Goal: Task Accomplishment & Management: Complete application form

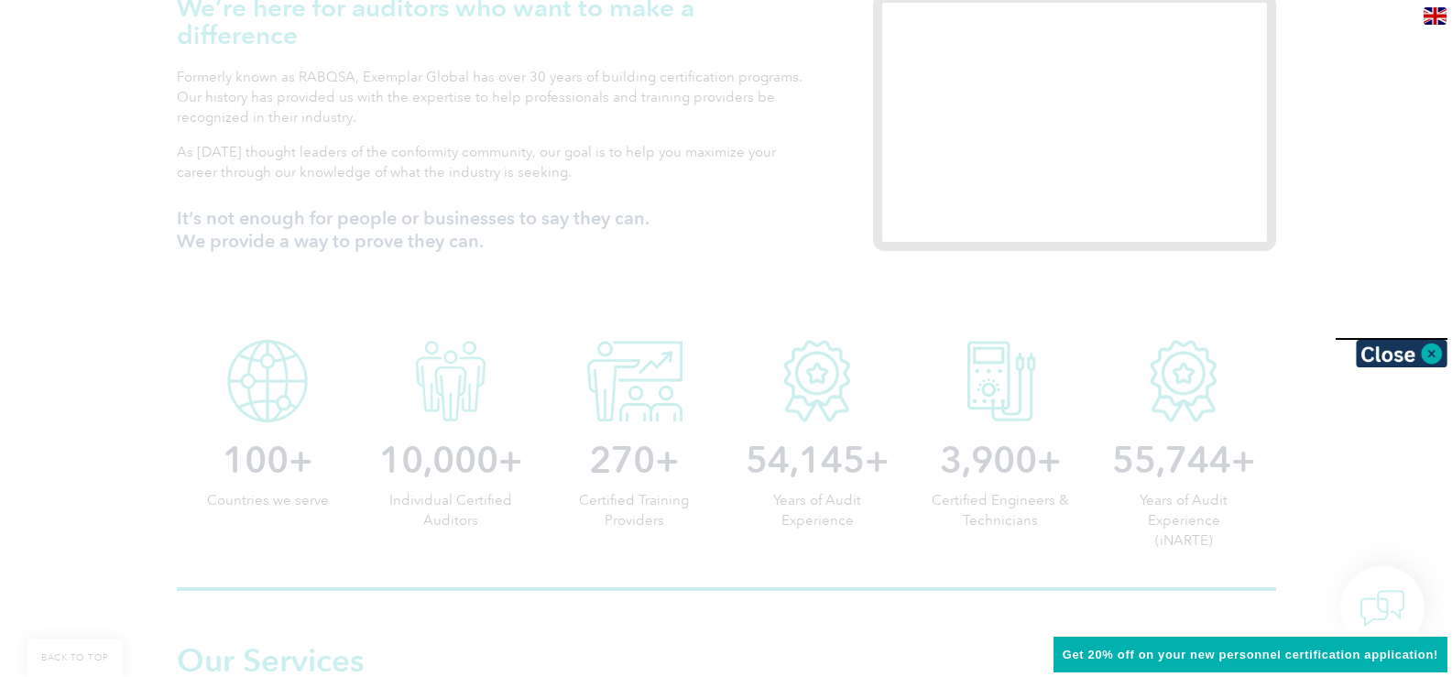
scroll to position [825, 0]
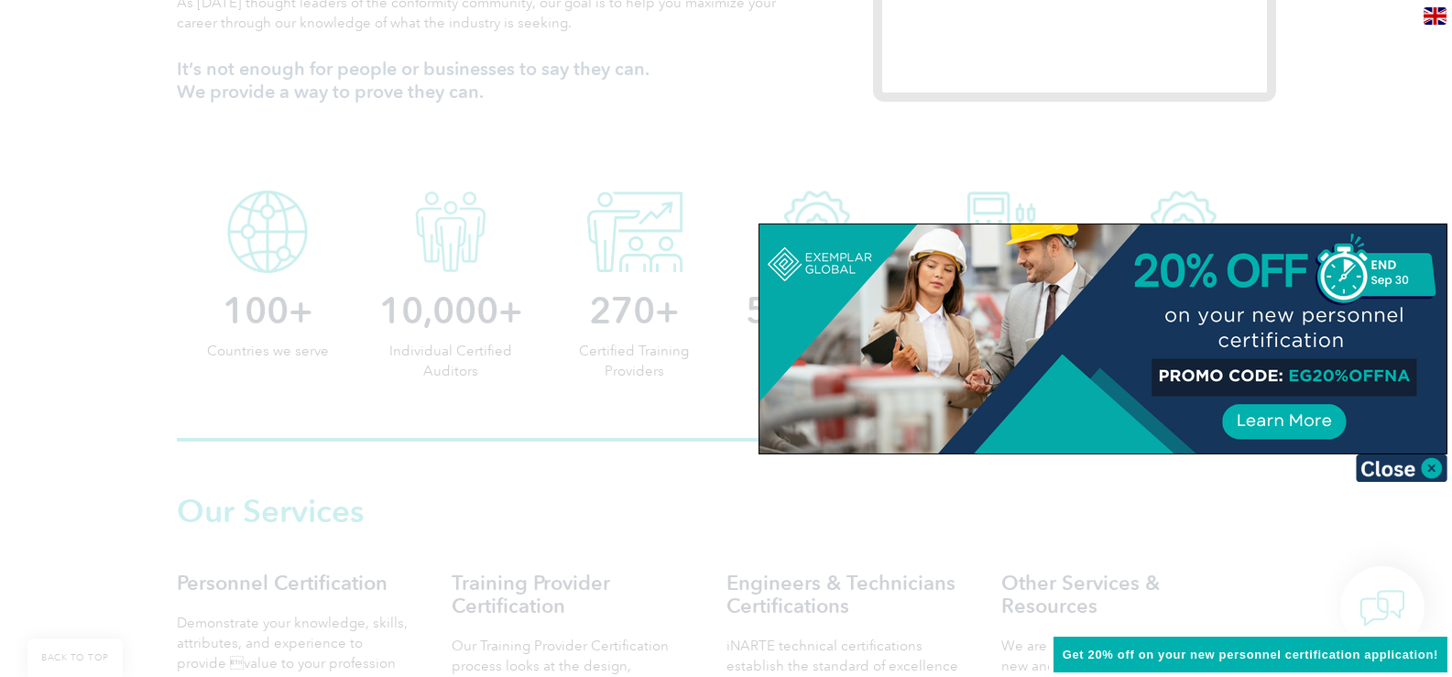
click at [1197, 515] on div at bounding box center [726, 338] width 1452 height 677
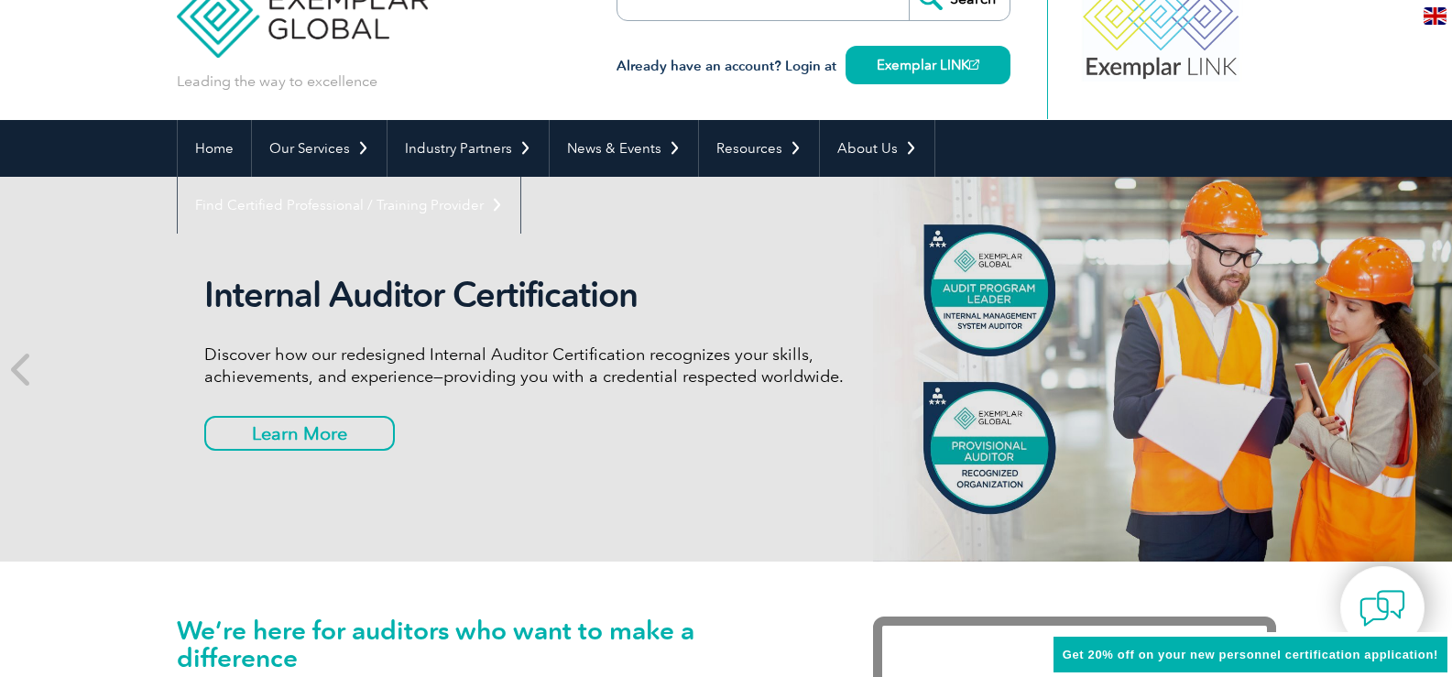
scroll to position [0, 0]
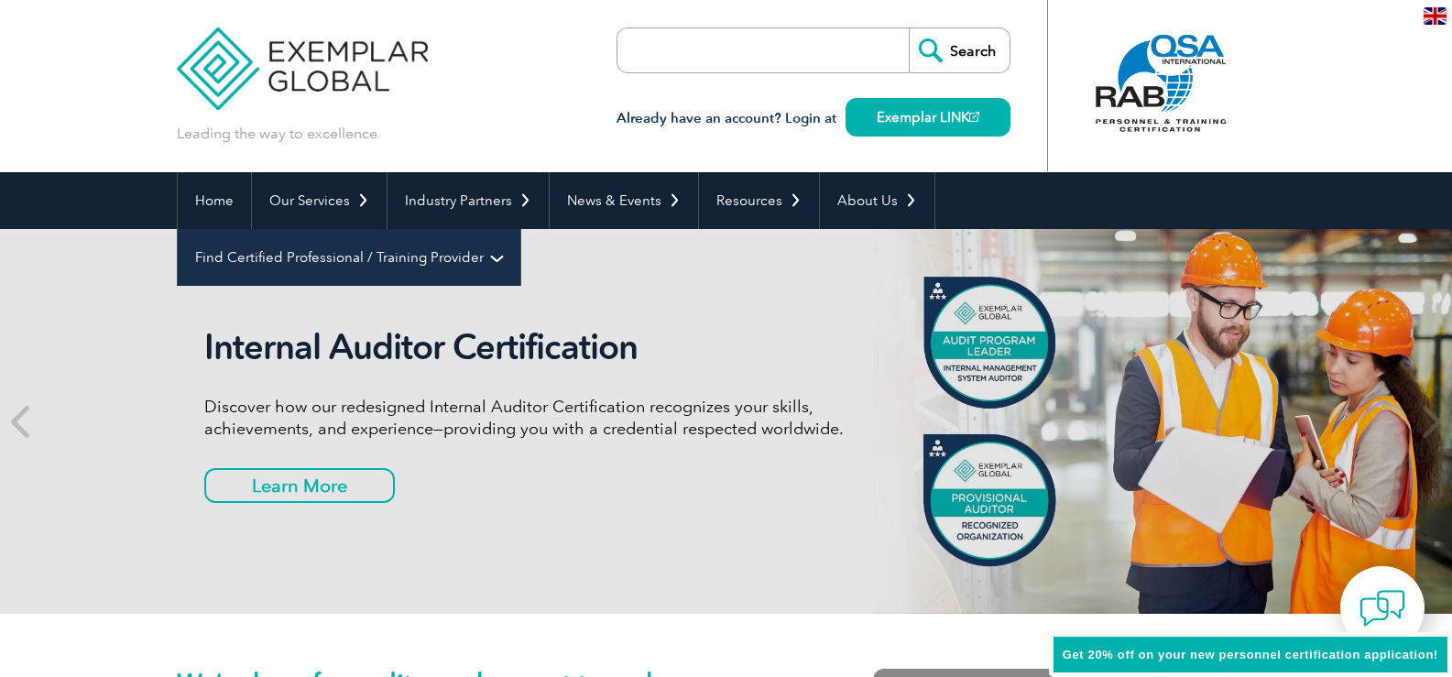
click at [520, 229] on link "Find Certified Professional / Training Provider" at bounding box center [349, 257] width 343 height 57
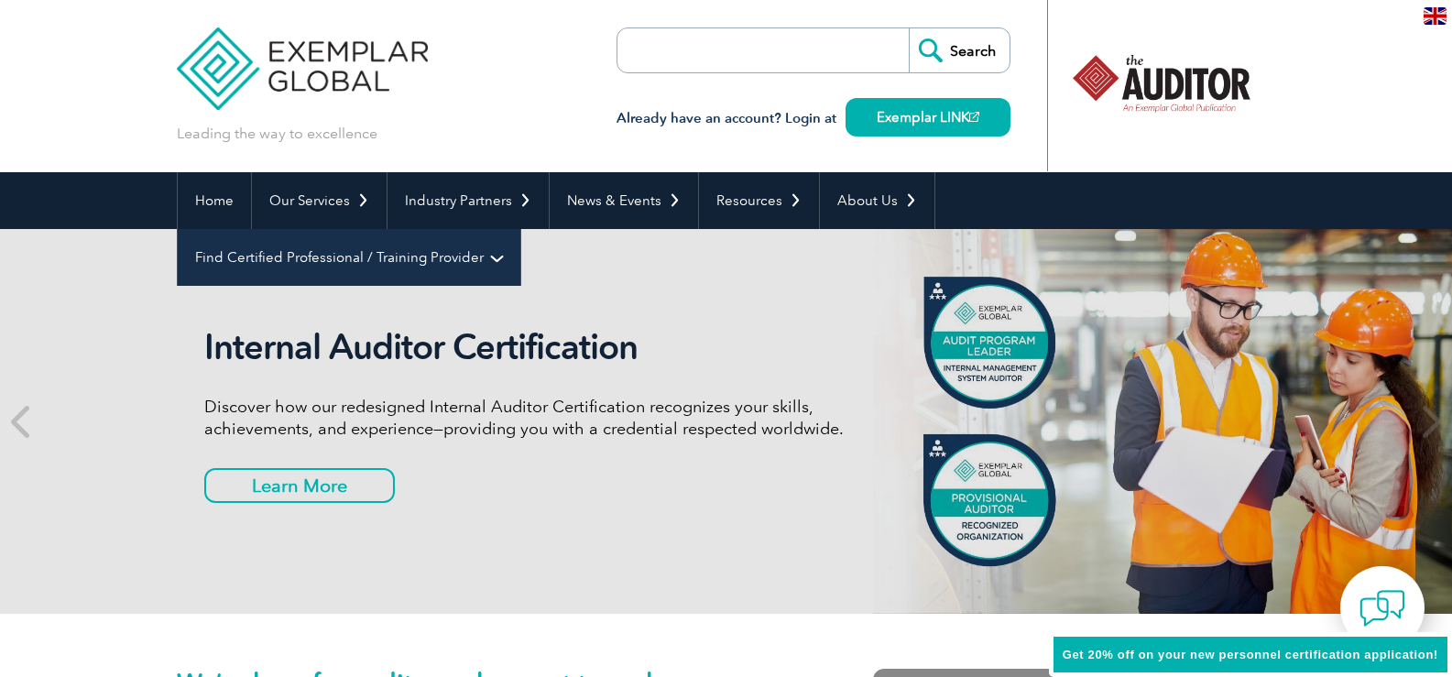
click at [520, 229] on link "Find Certified Professional / Training Provider" at bounding box center [349, 257] width 343 height 57
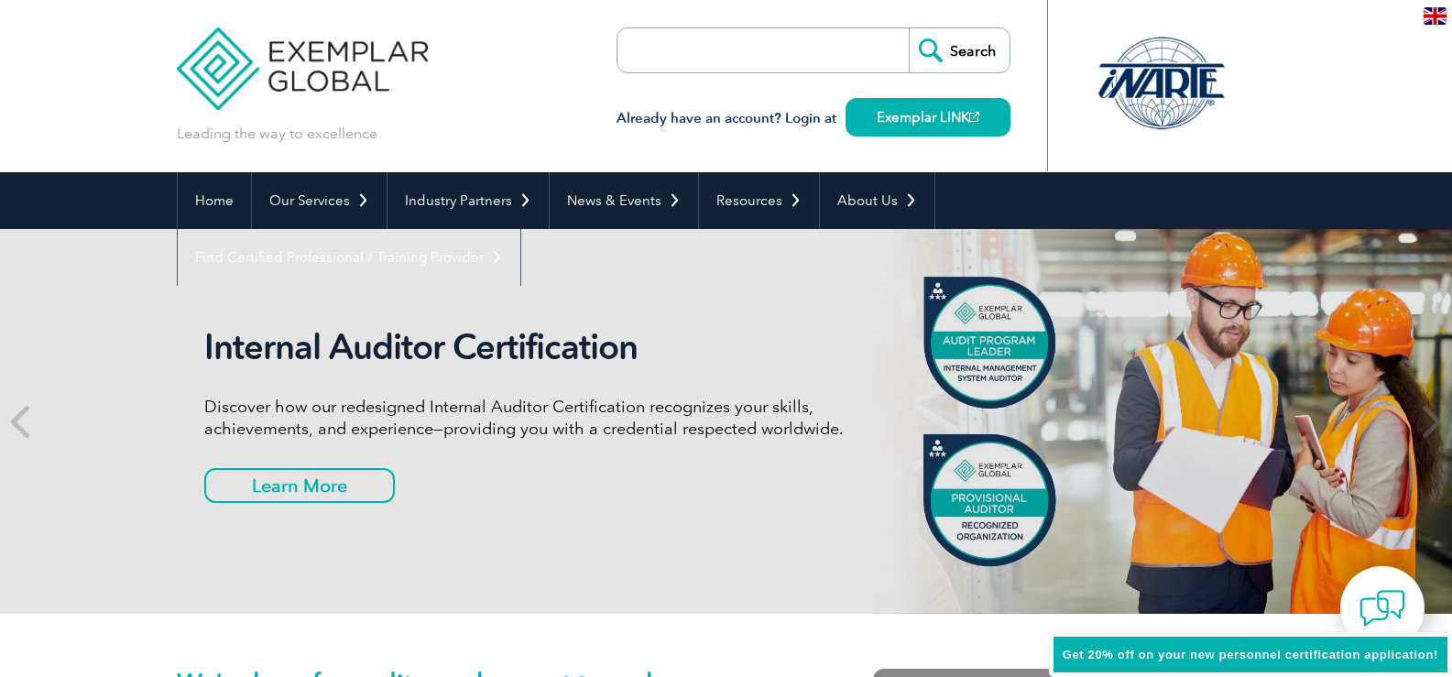
click at [0, 0] on link "Find an Auditor" at bounding box center [0, 0] width 0 height 0
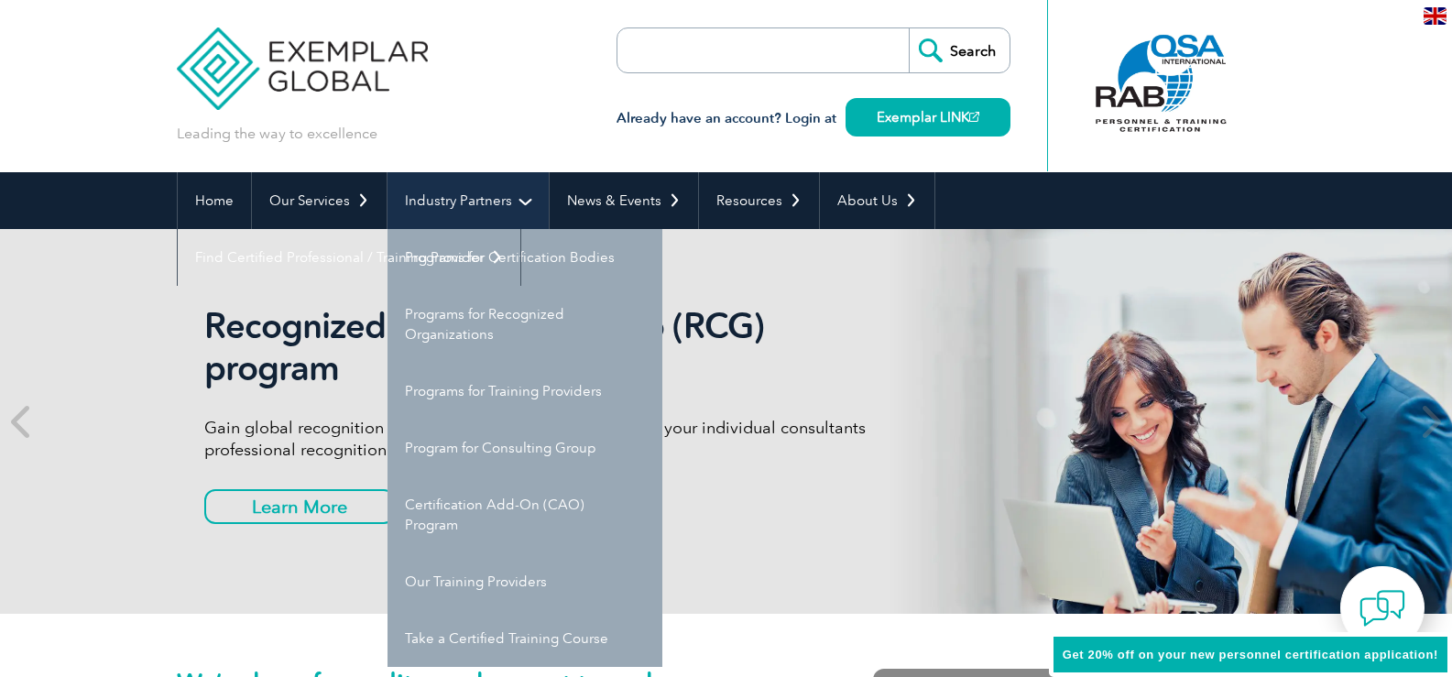
click at [525, 204] on link "Industry Partners" at bounding box center [468, 200] width 161 height 57
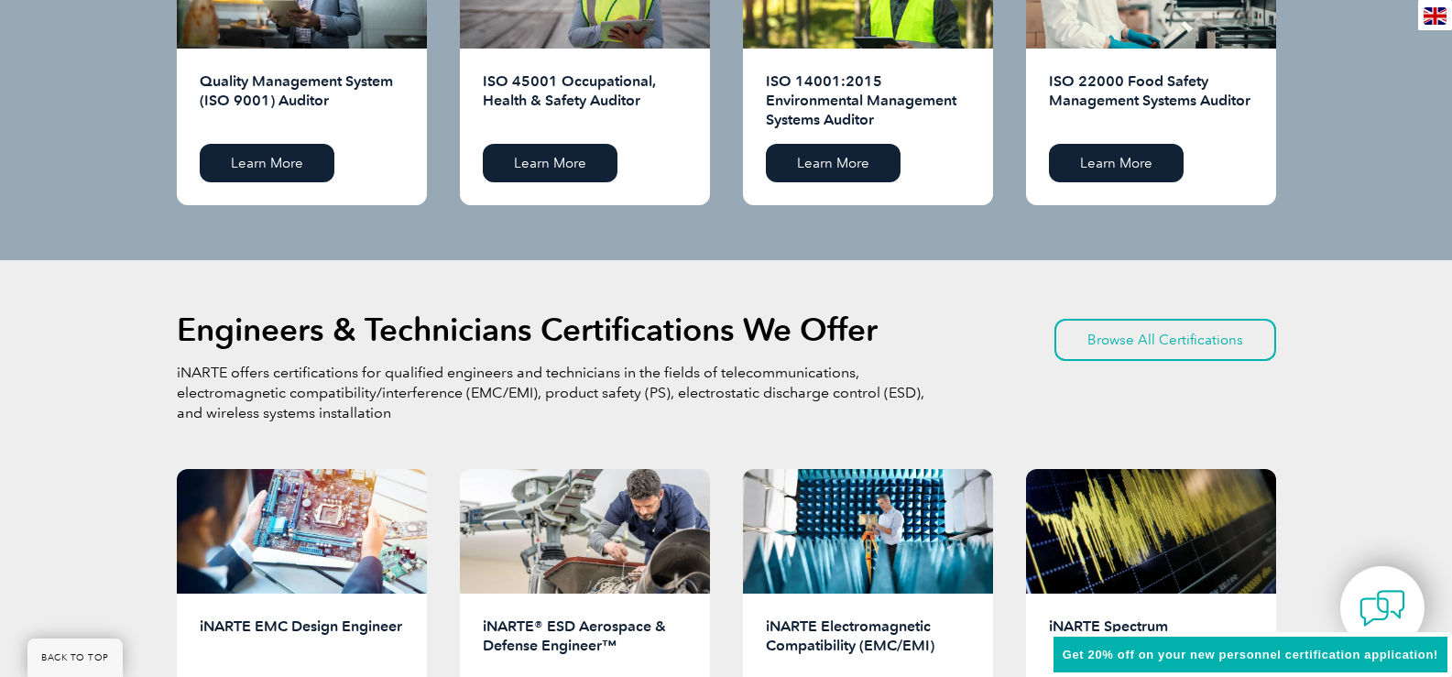
scroll to position [1924, 0]
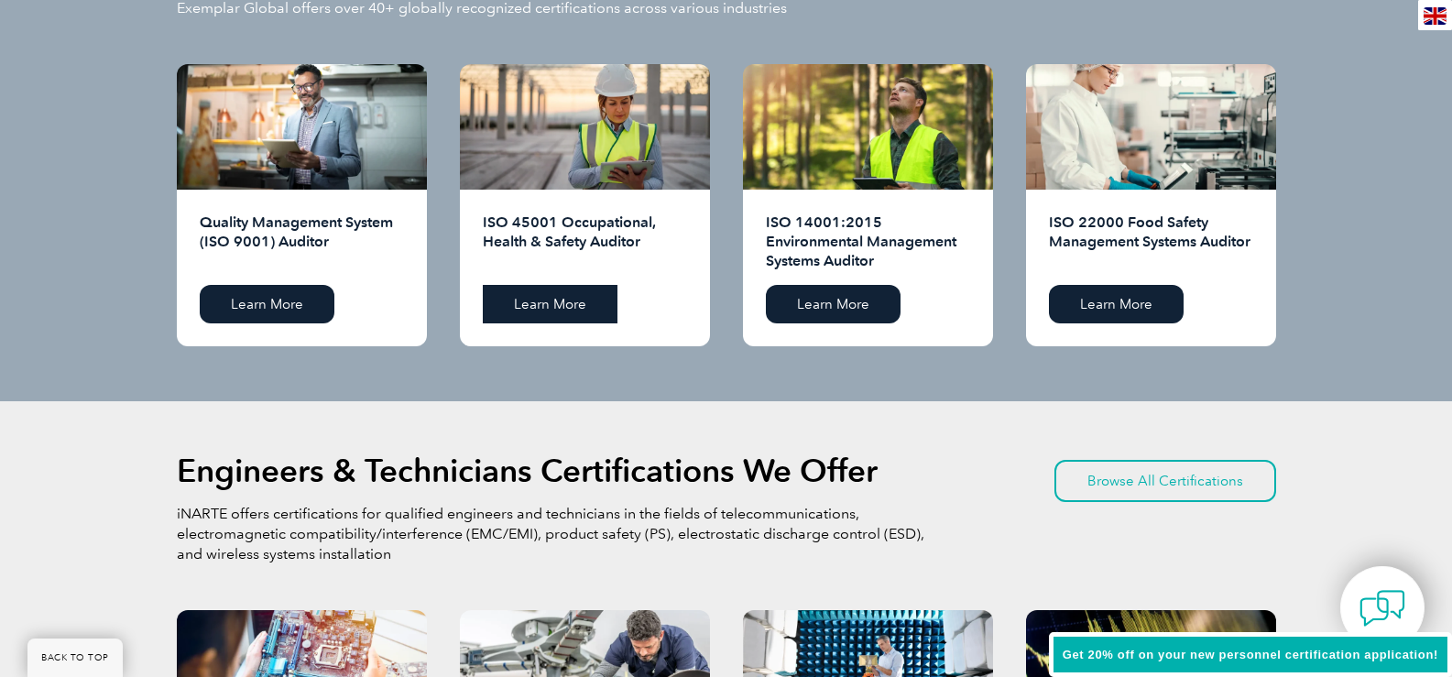
click at [578, 310] on link "Learn More" at bounding box center [550, 304] width 135 height 38
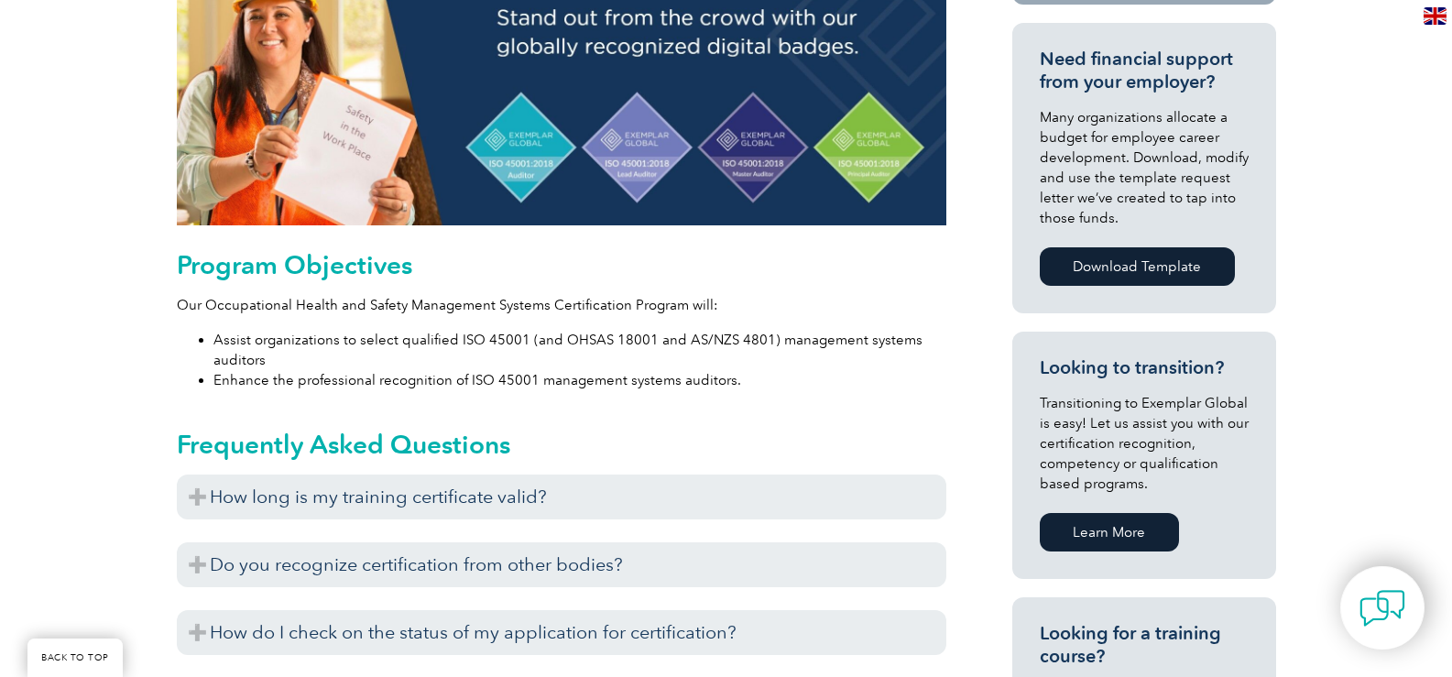
scroll to position [803, 0]
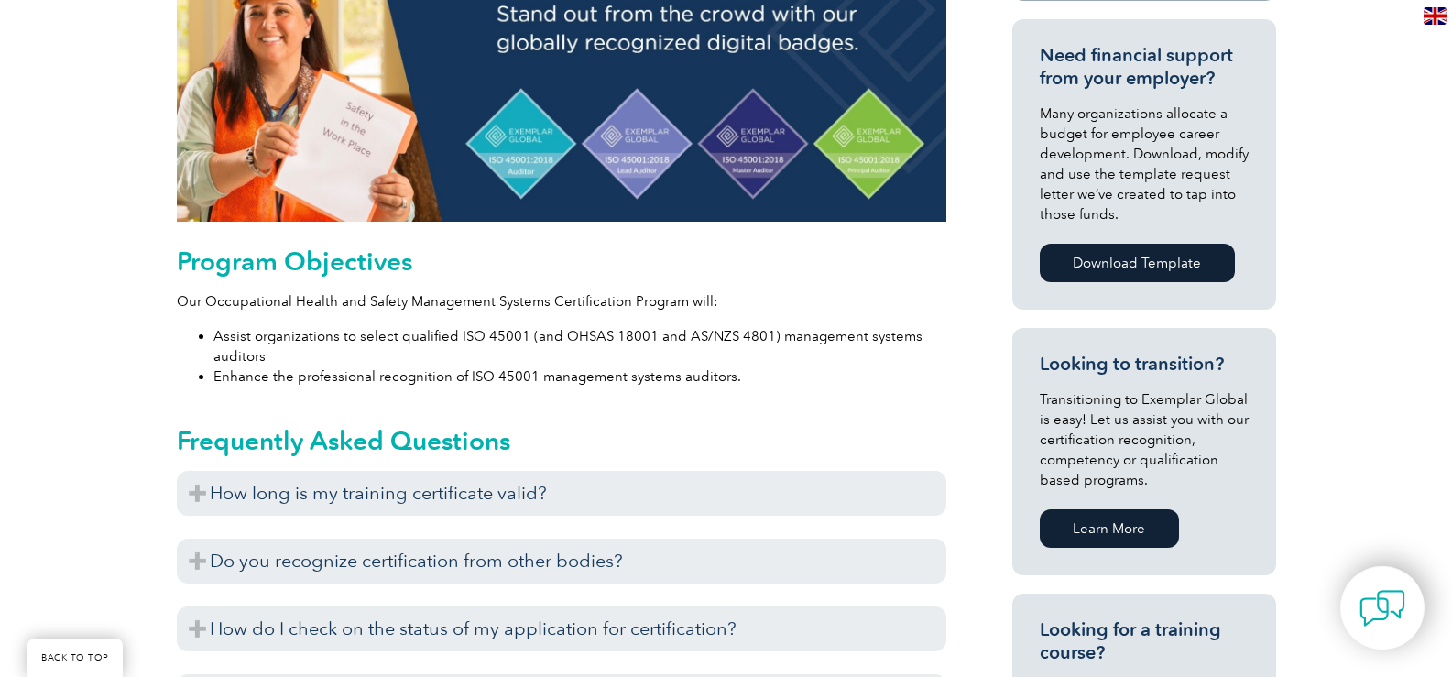
drag, startPoint x: 984, startPoint y: 383, endPoint x: 892, endPoint y: 270, distance: 145.8
click at [892, 270] on h2 "Program Objectives" at bounding box center [562, 260] width 770 height 29
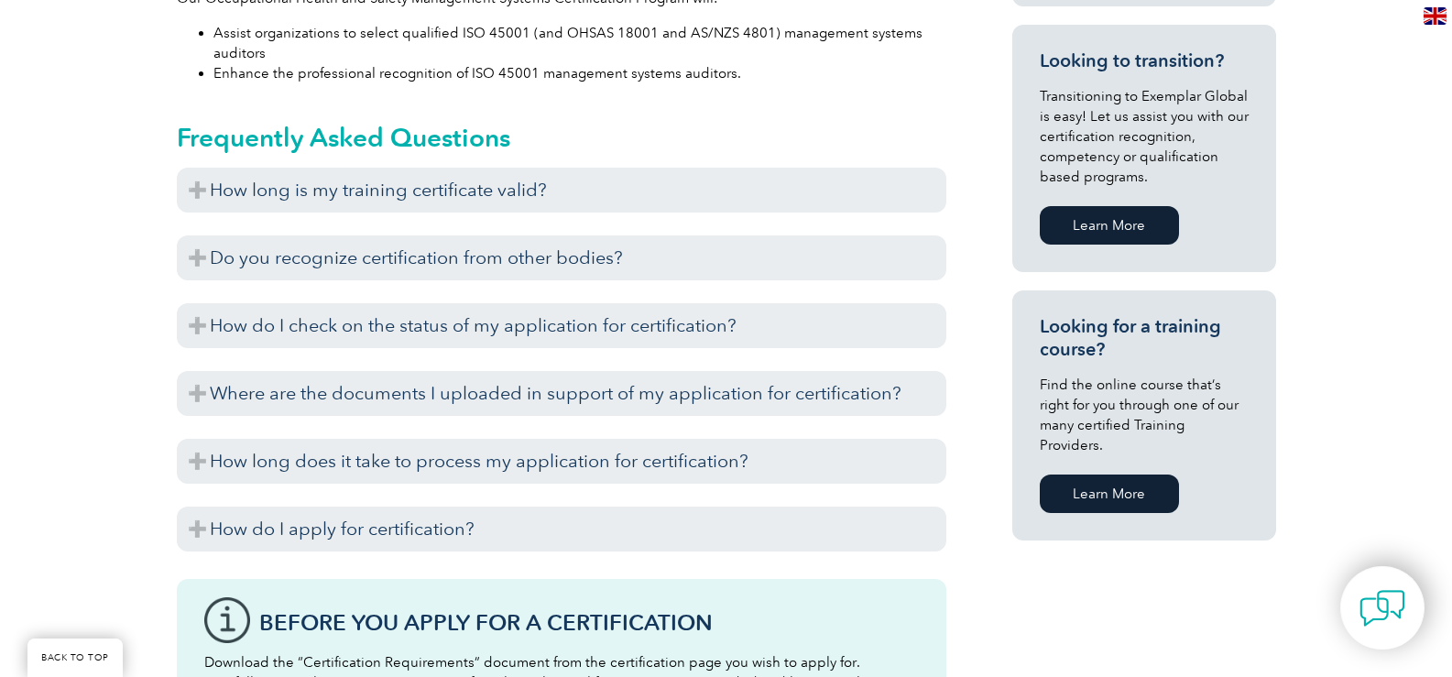
scroll to position [1169, 0]
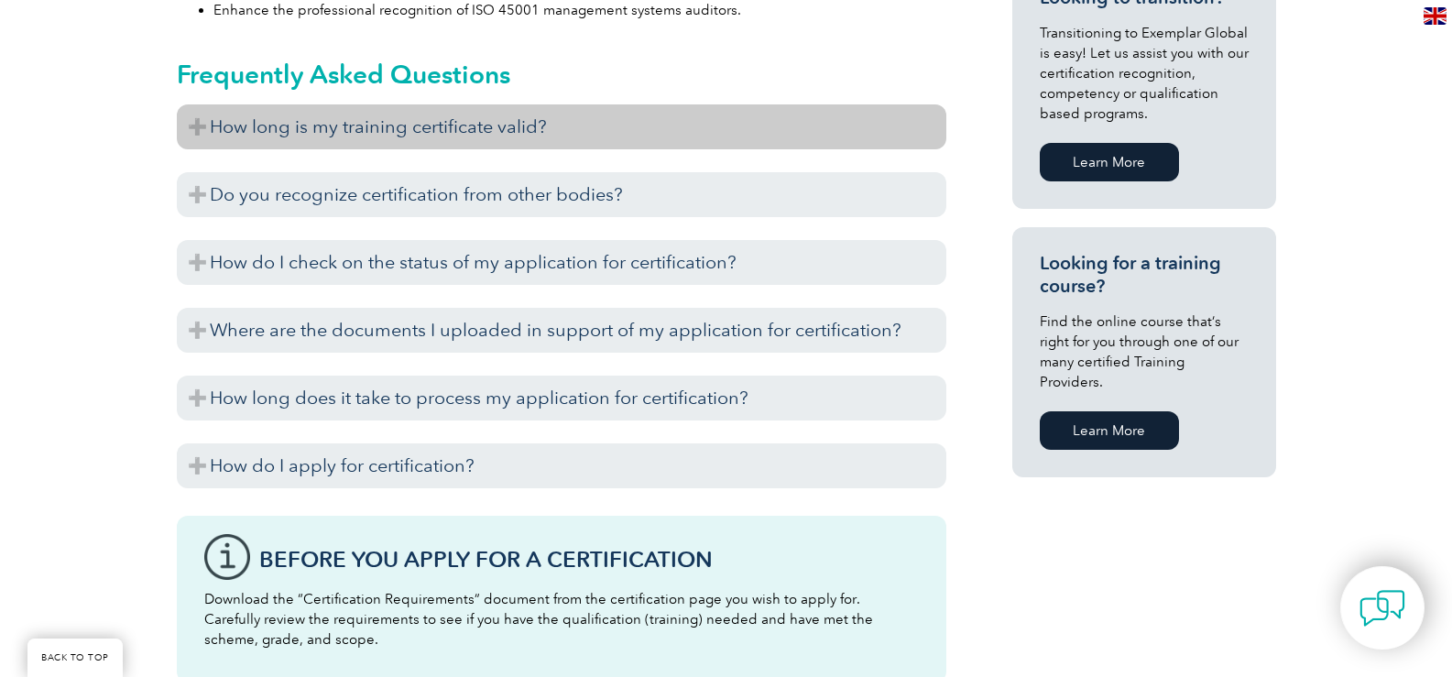
click at [687, 129] on h3 "How long is my training certificate valid?" at bounding box center [562, 126] width 770 height 45
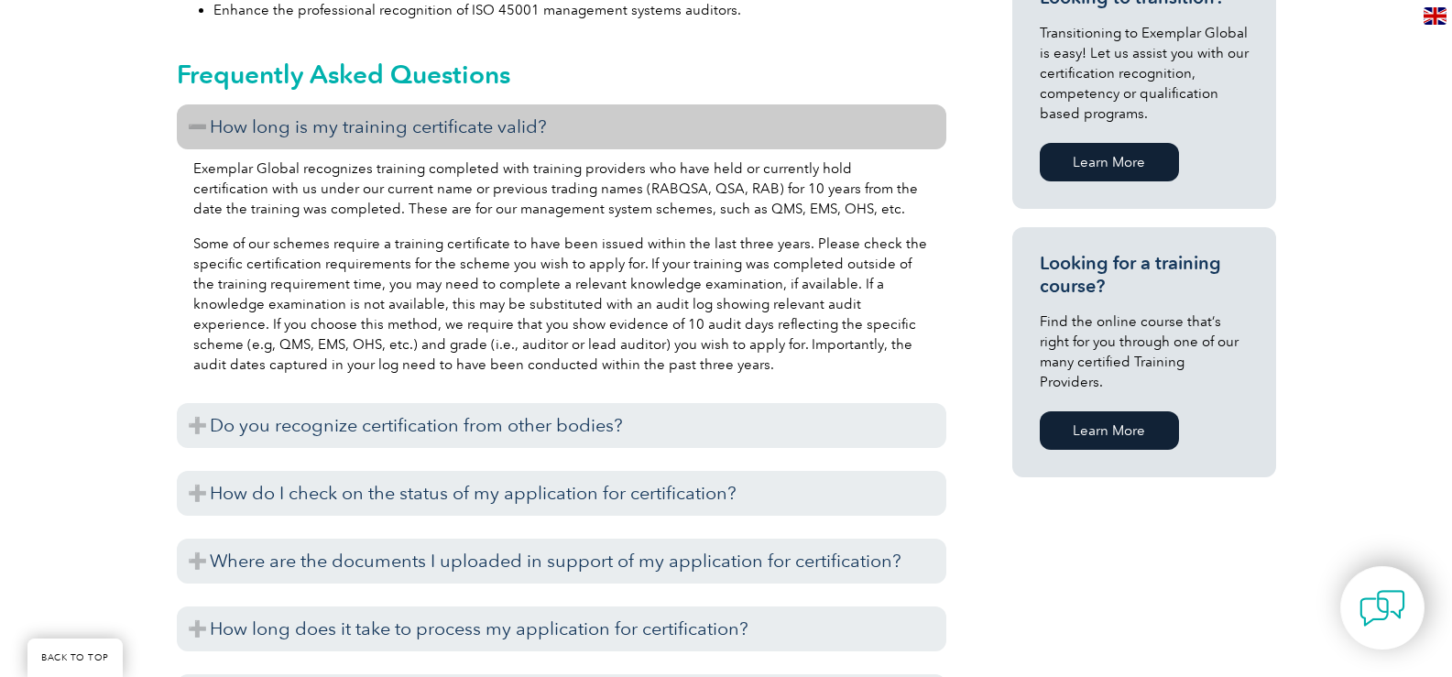
click at [687, 129] on h3 "How long is my training certificate valid?" at bounding box center [562, 126] width 770 height 45
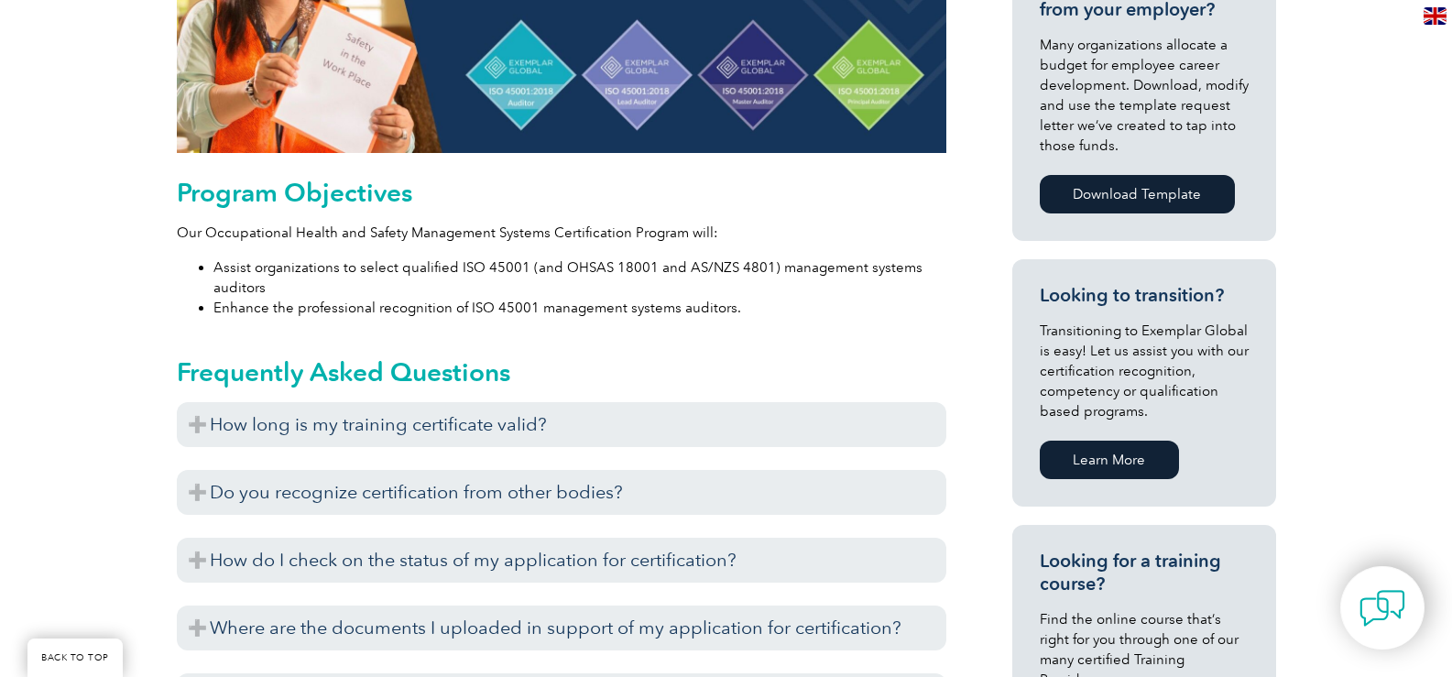
scroll to position [1078, 0]
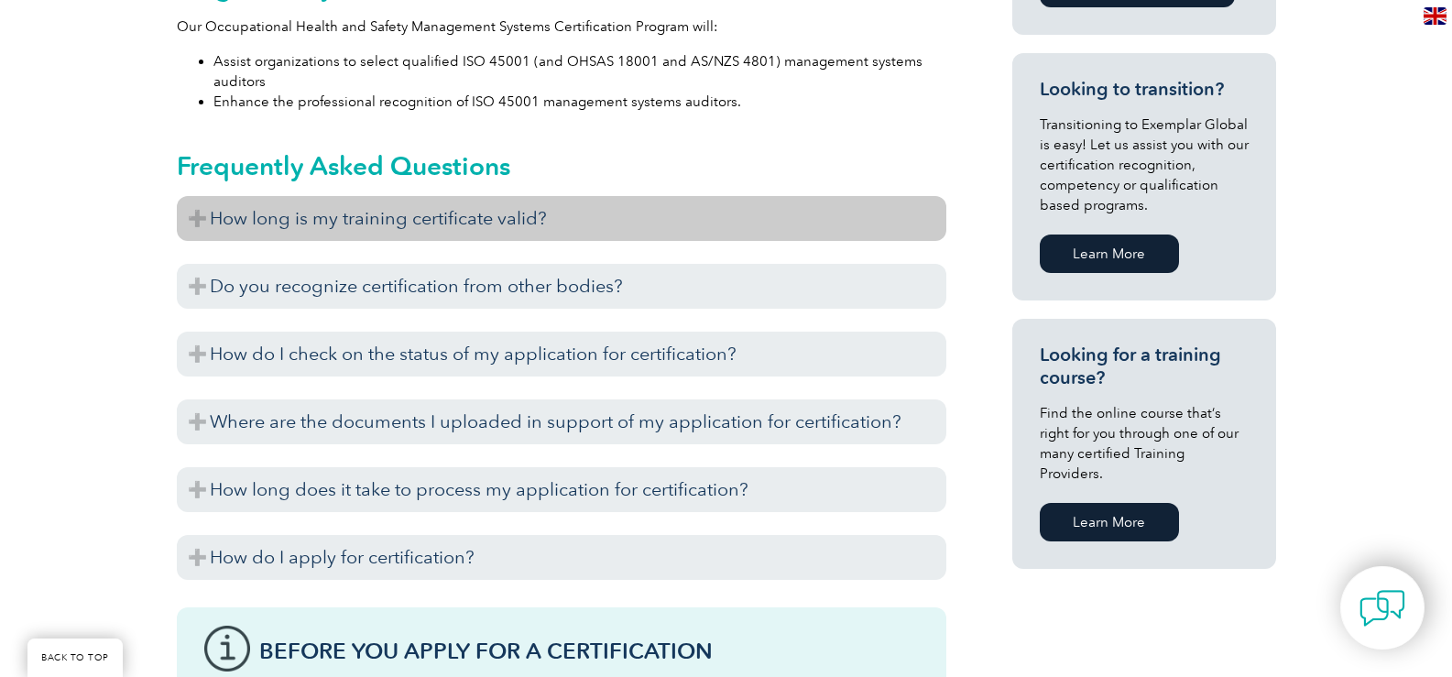
click at [642, 223] on h3 "How long is my training certificate valid?" at bounding box center [562, 218] width 770 height 45
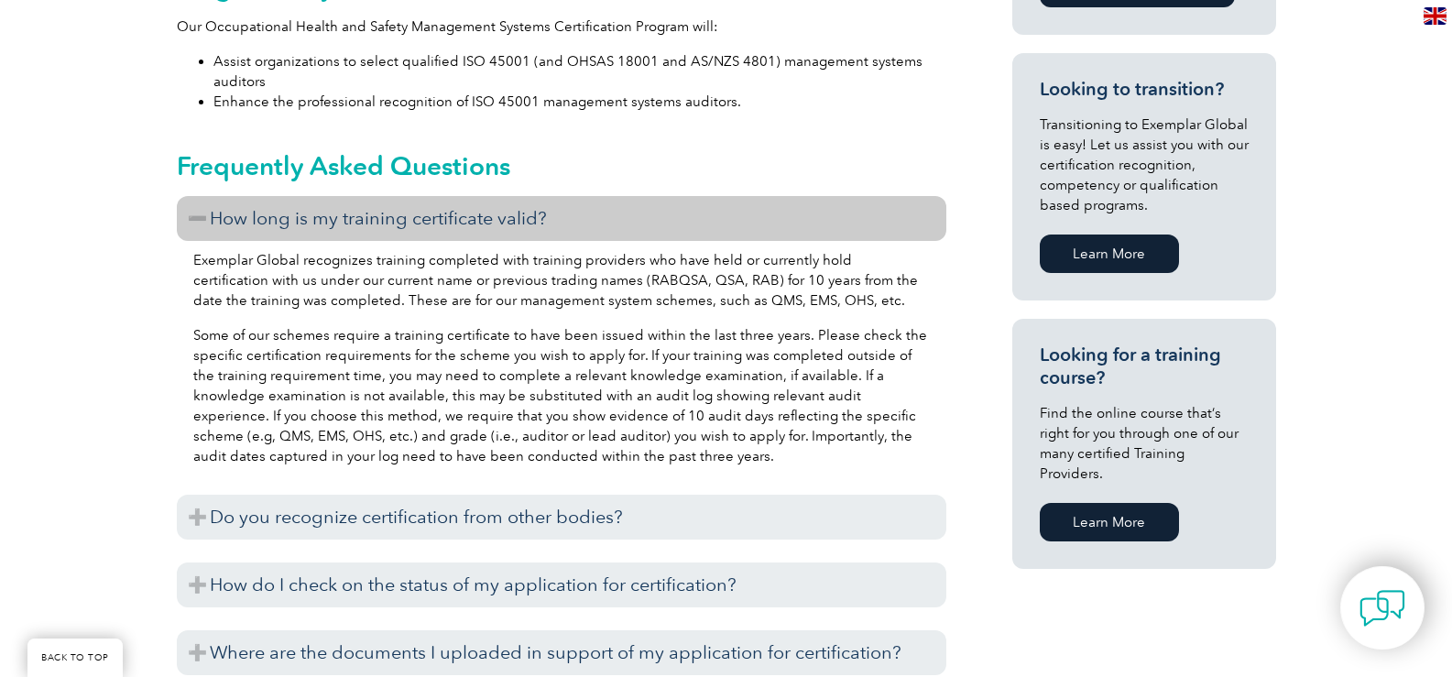
click at [535, 209] on h3 "How long is my training certificate valid?" at bounding box center [562, 218] width 770 height 45
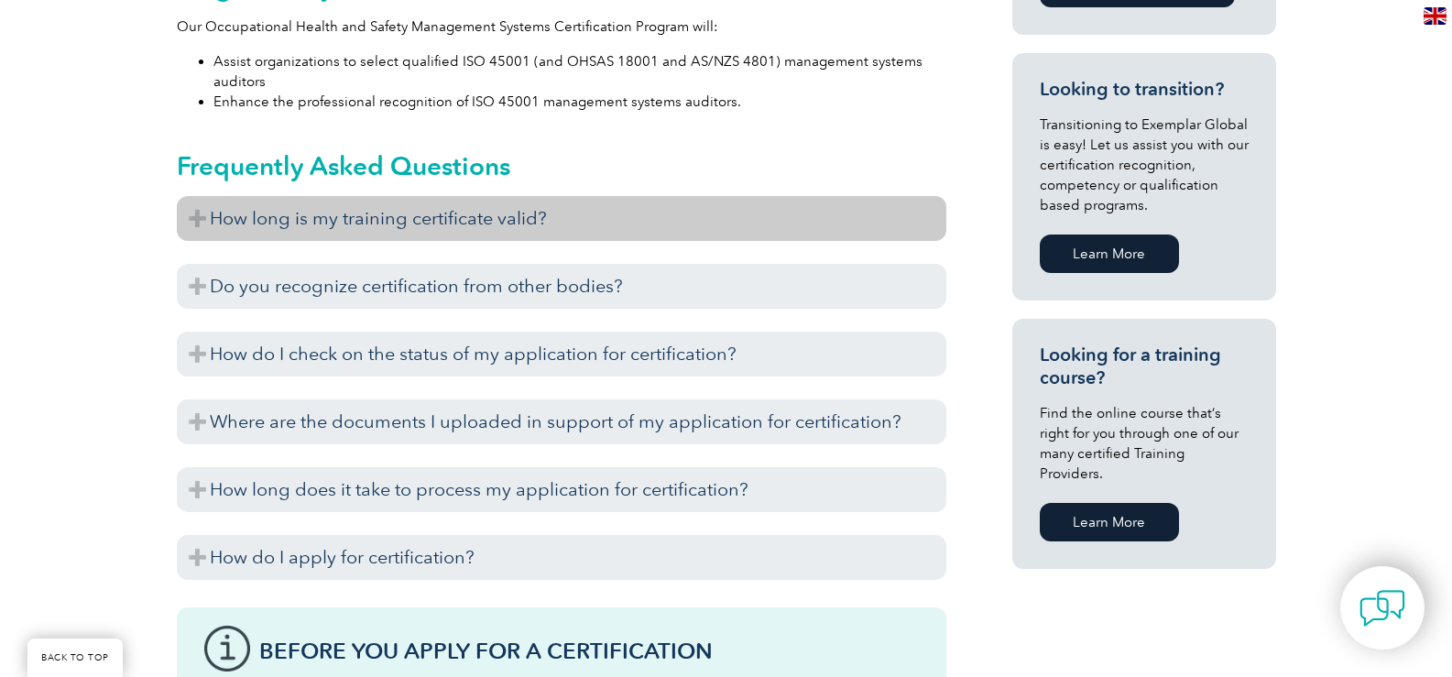
scroll to position [1169, 0]
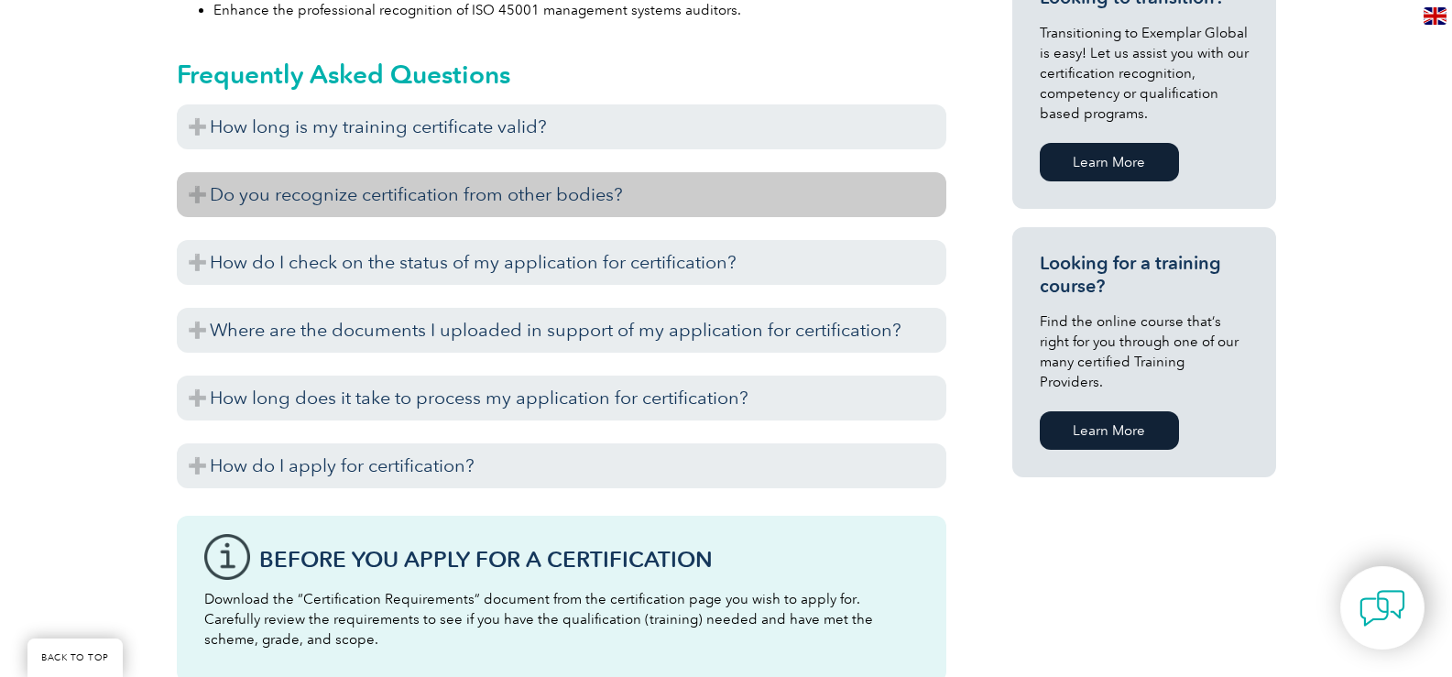
click at [639, 193] on h3 "Do you recognize certification from other bodies?" at bounding box center [562, 194] width 770 height 45
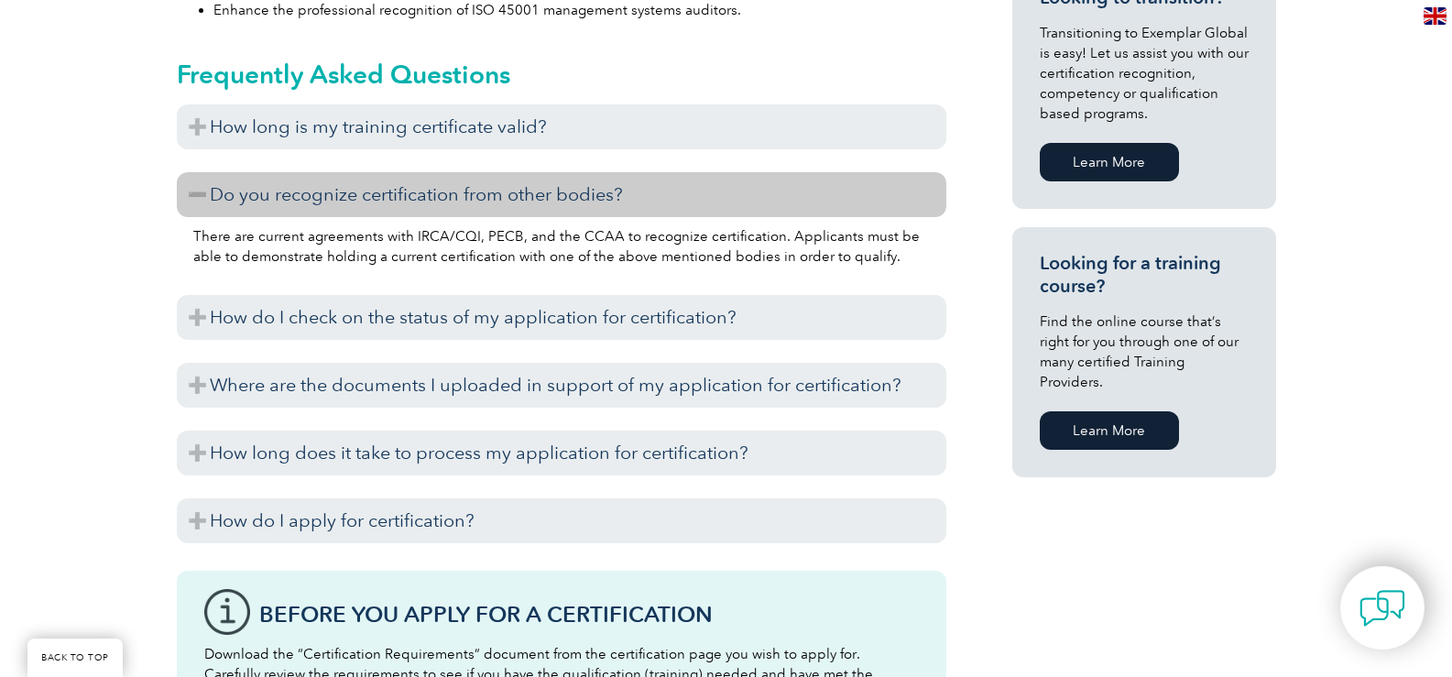
click at [543, 200] on h3 "Do you recognize certification from other bodies?" at bounding box center [562, 194] width 770 height 45
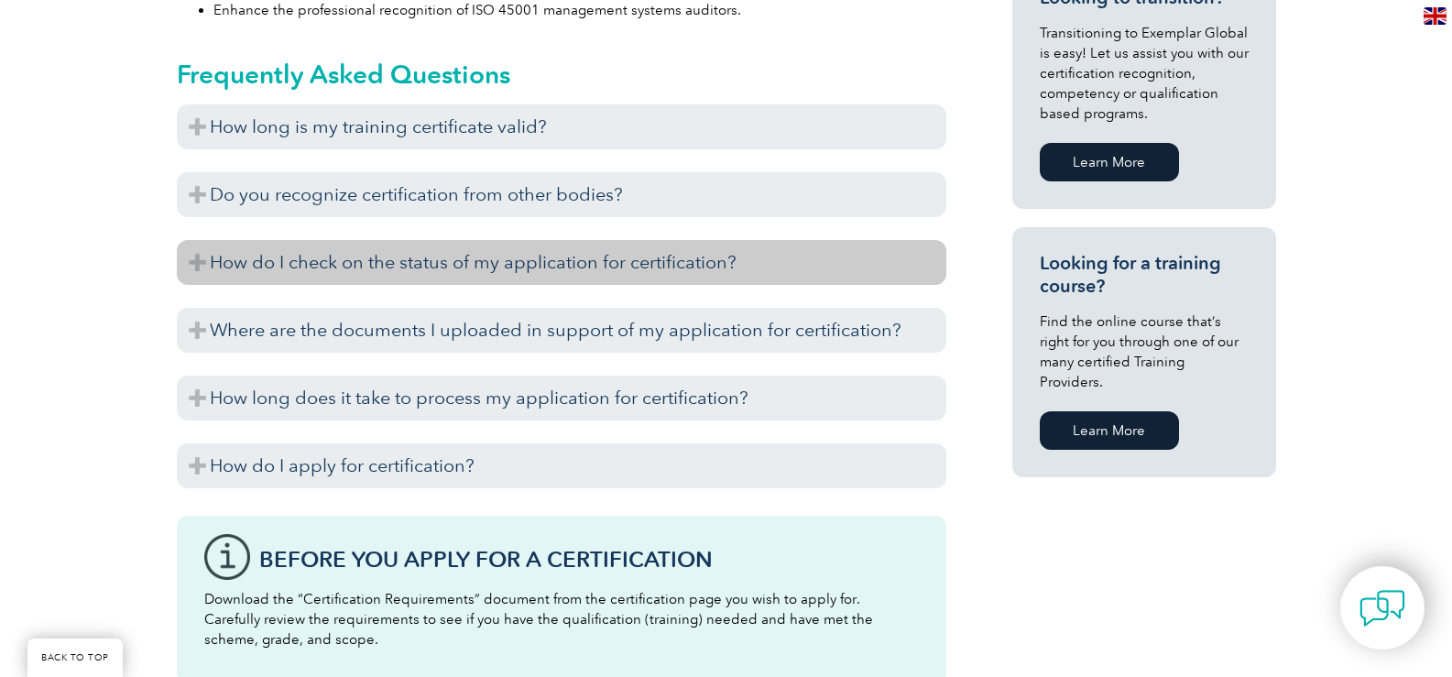
click at [493, 261] on h3 "How do I check on the status of my application for certification?" at bounding box center [562, 262] width 770 height 45
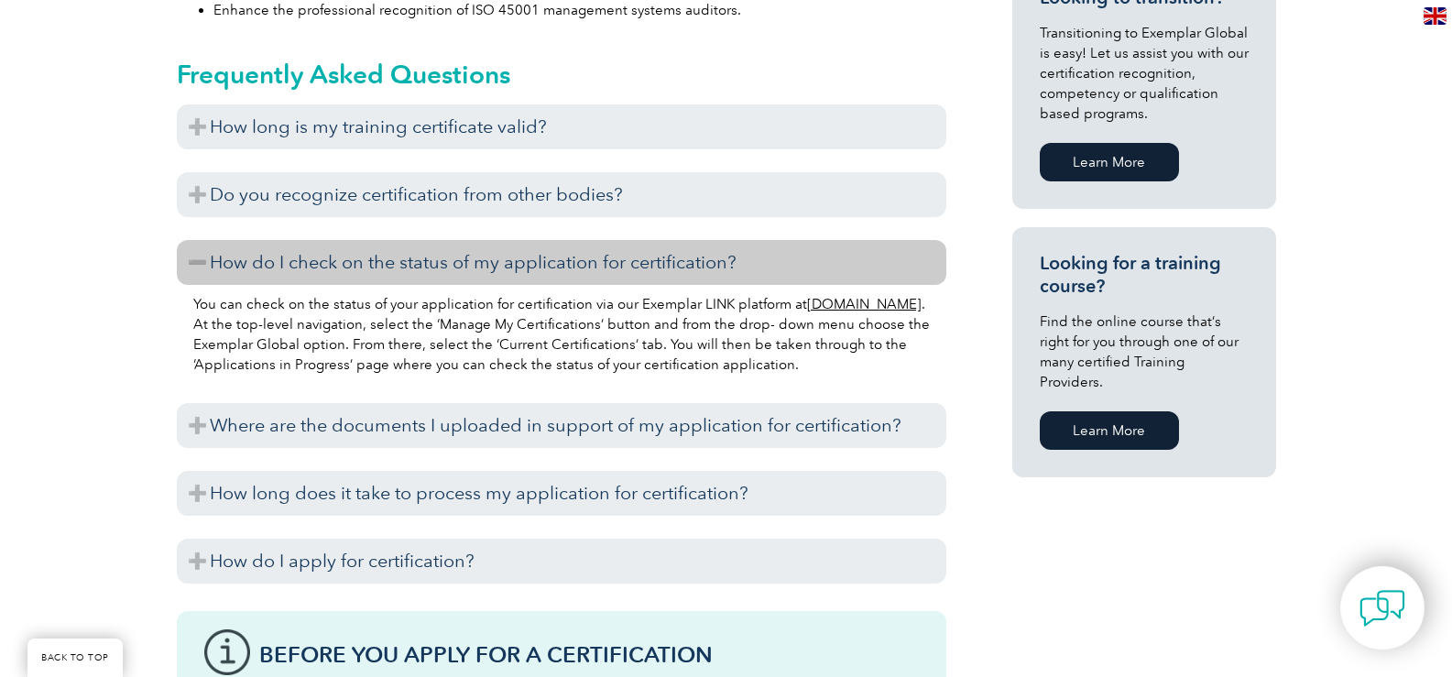
click at [739, 261] on h3 "How do I check on the status of my application for certification?" at bounding box center [562, 262] width 770 height 45
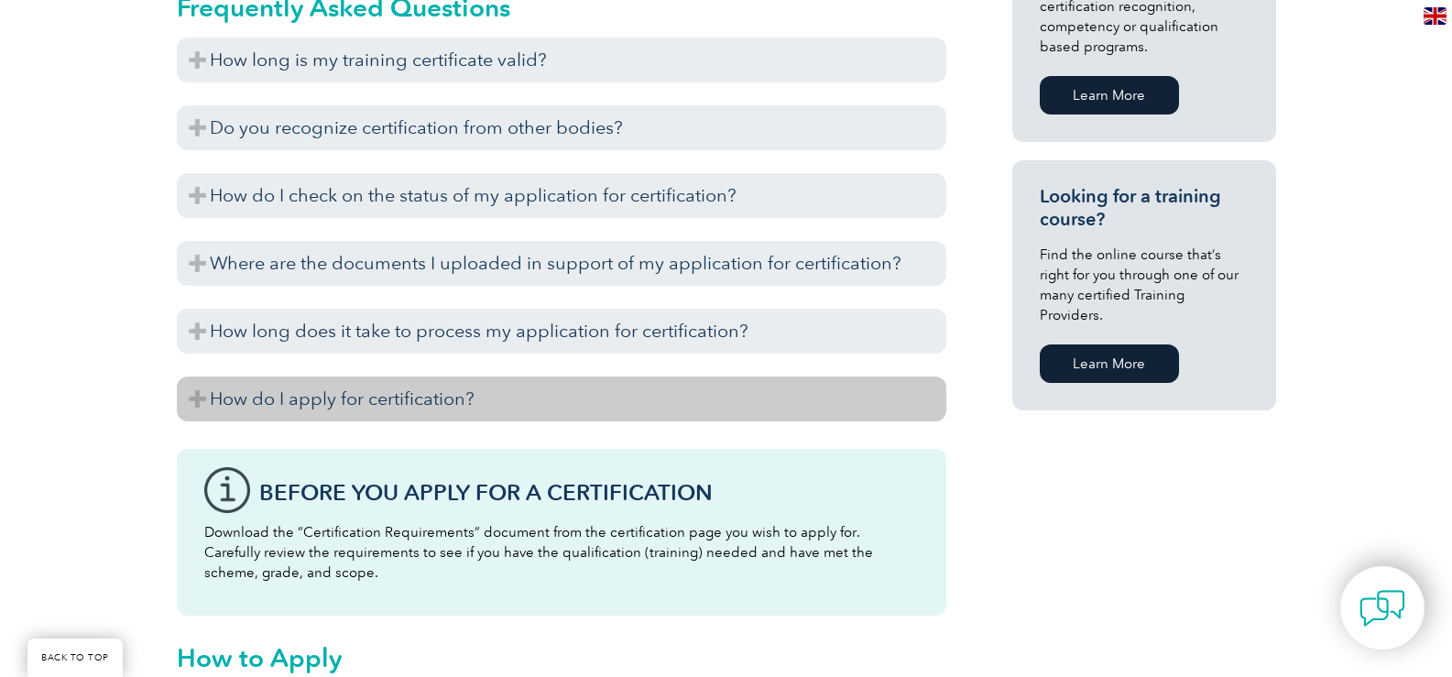
scroll to position [1261, 0]
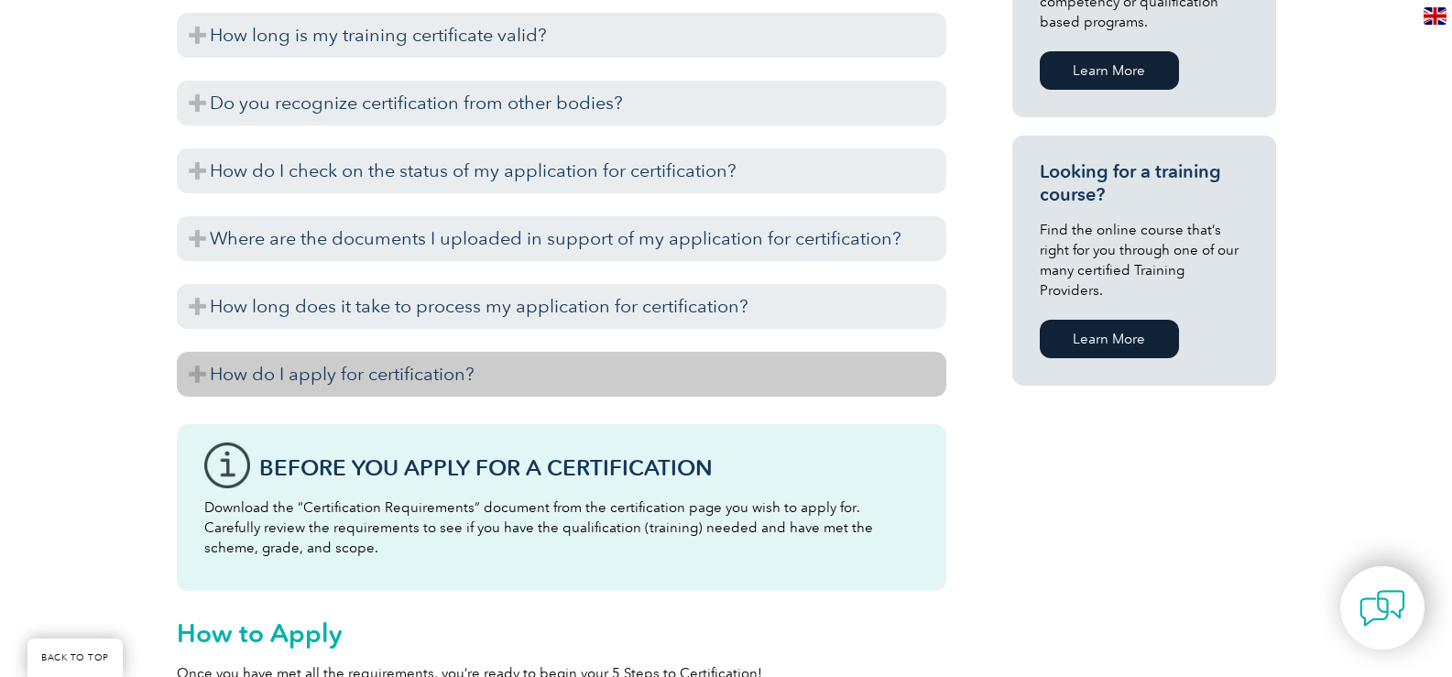
click at [507, 371] on h3 "How do I apply for certification?" at bounding box center [562, 374] width 770 height 45
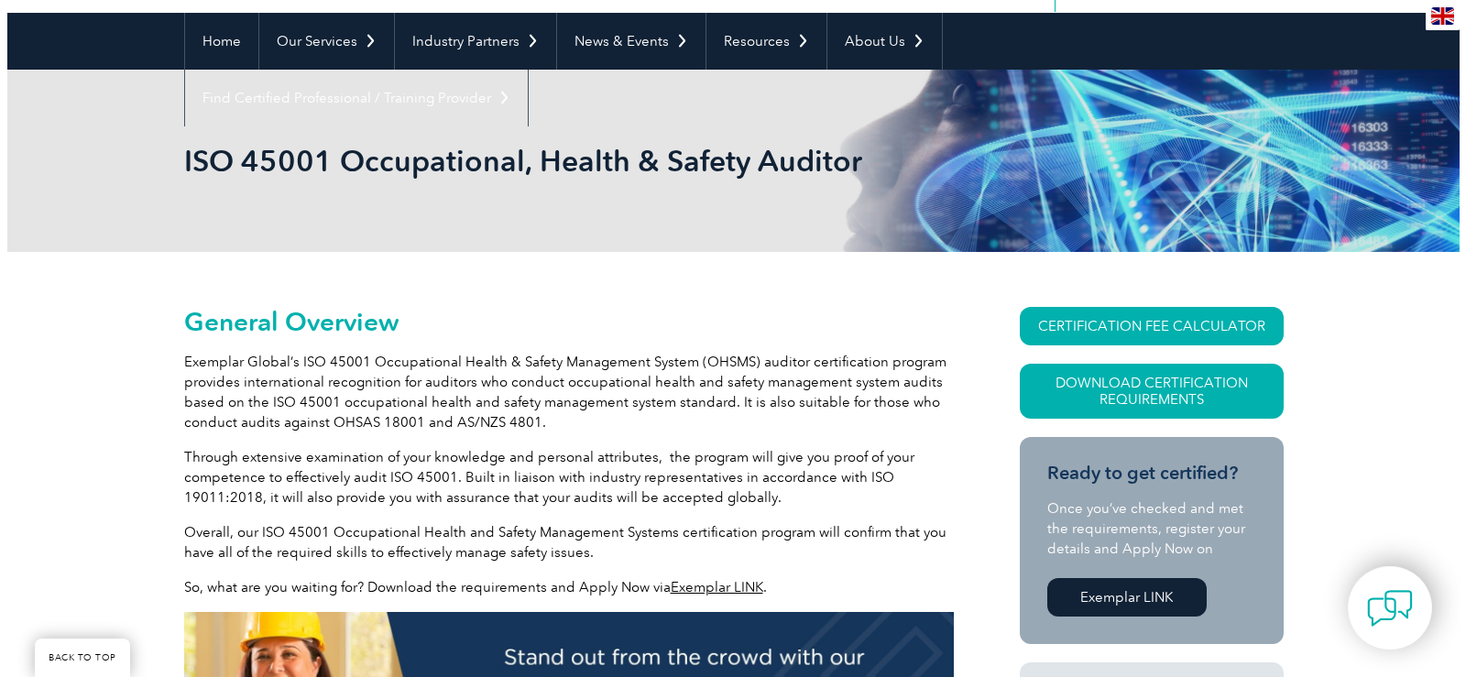
scroll to position [70, 0]
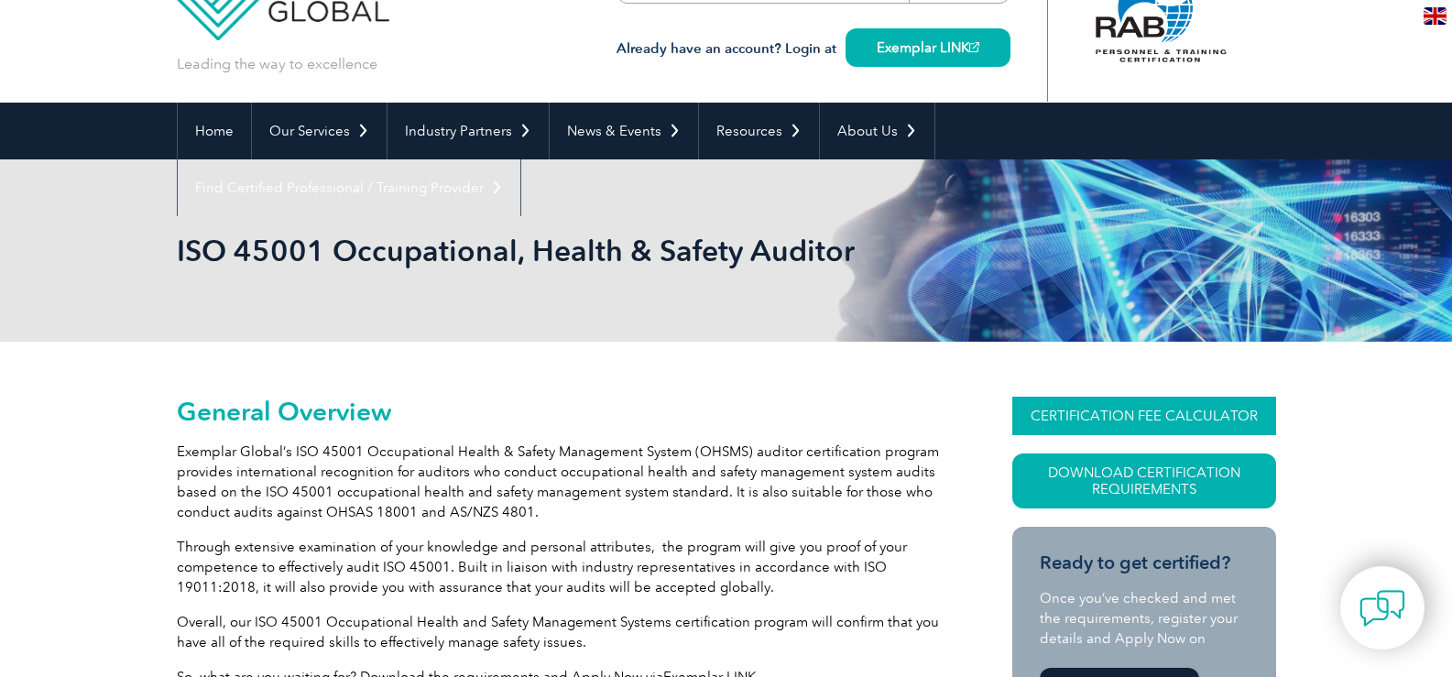
click at [1145, 407] on link "CERTIFICATION FEE CALCULATOR" at bounding box center [1145, 416] width 264 height 38
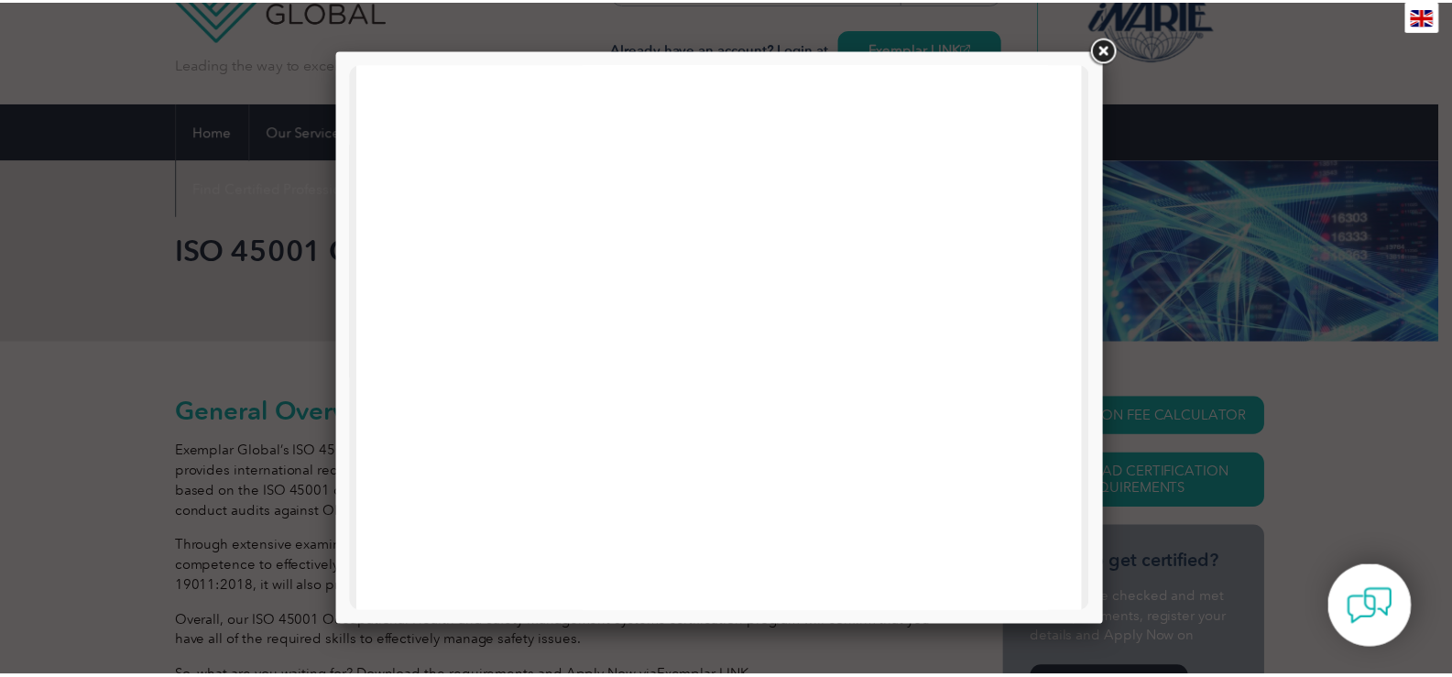
scroll to position [0, 0]
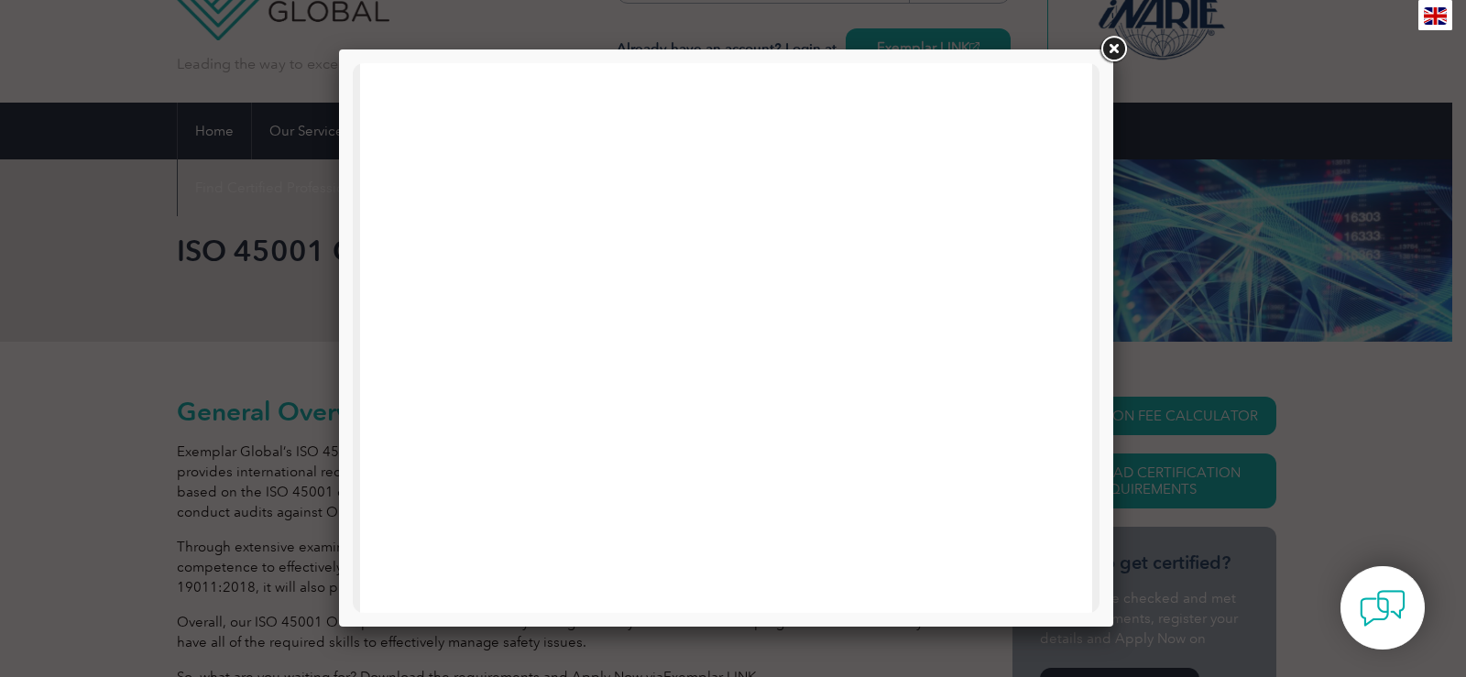
click at [1119, 51] on link at bounding box center [1113, 49] width 33 height 33
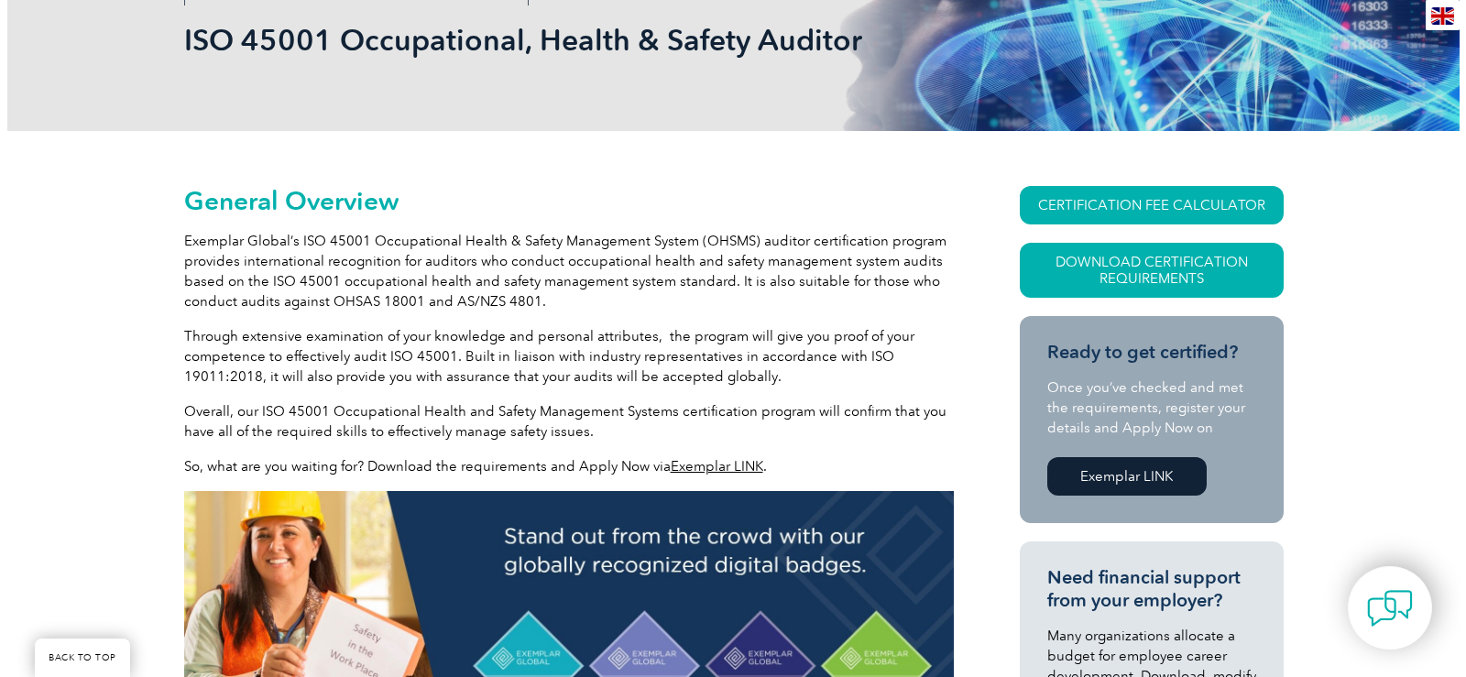
scroll to position [345, 0]
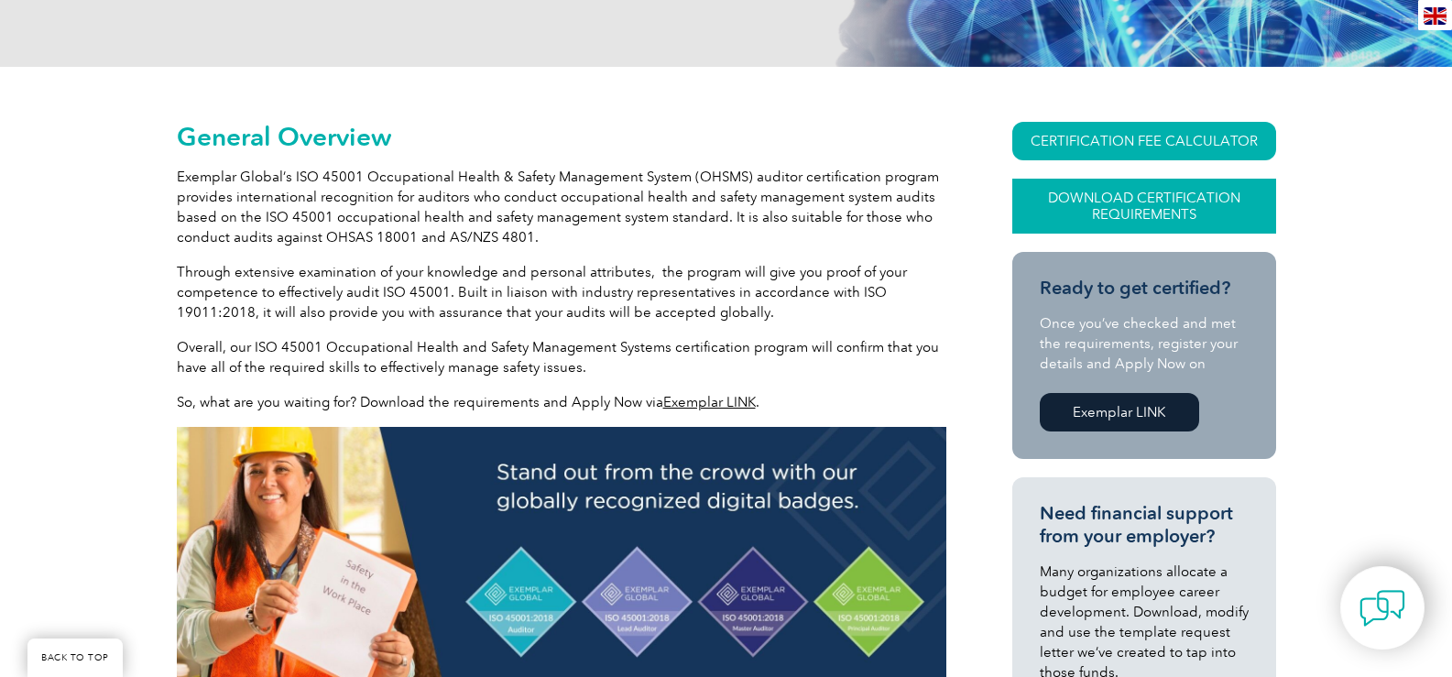
click at [1129, 203] on link "Download Certification Requirements" at bounding box center [1145, 206] width 264 height 55
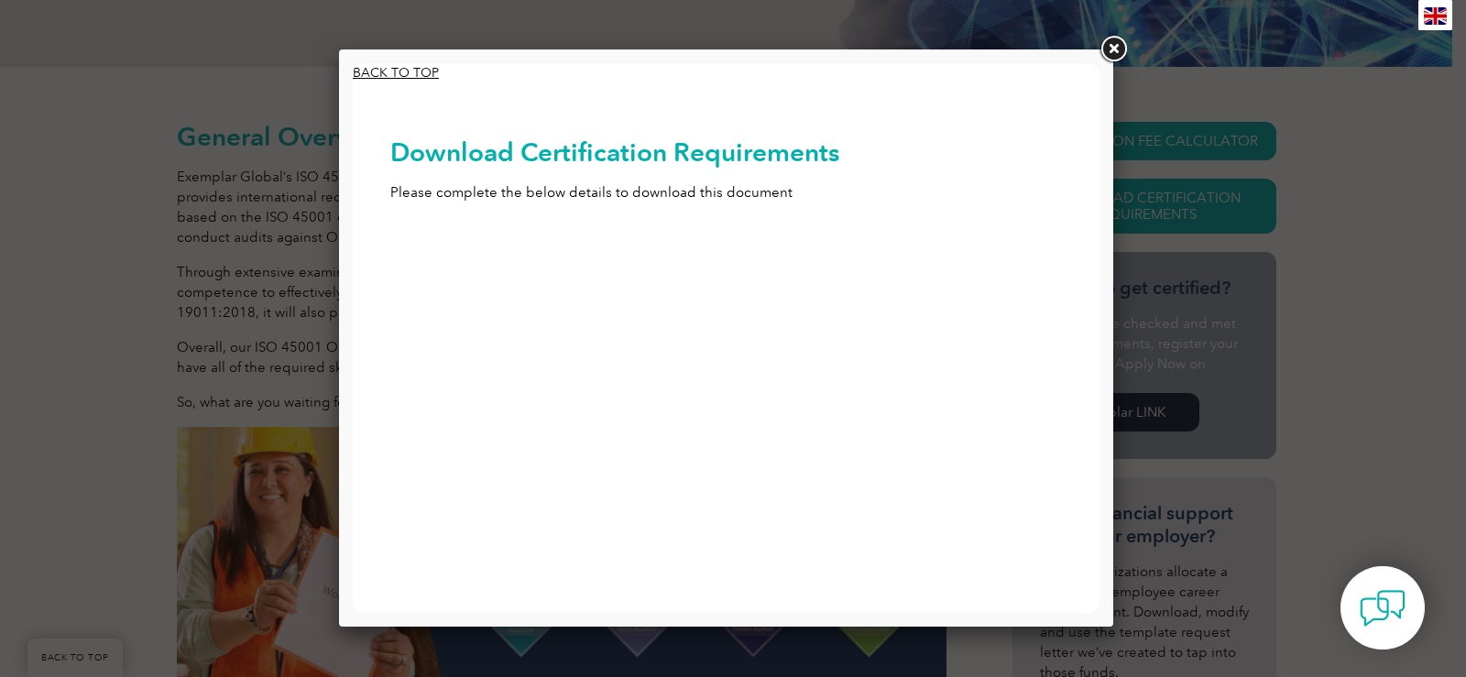
scroll to position [0, 0]
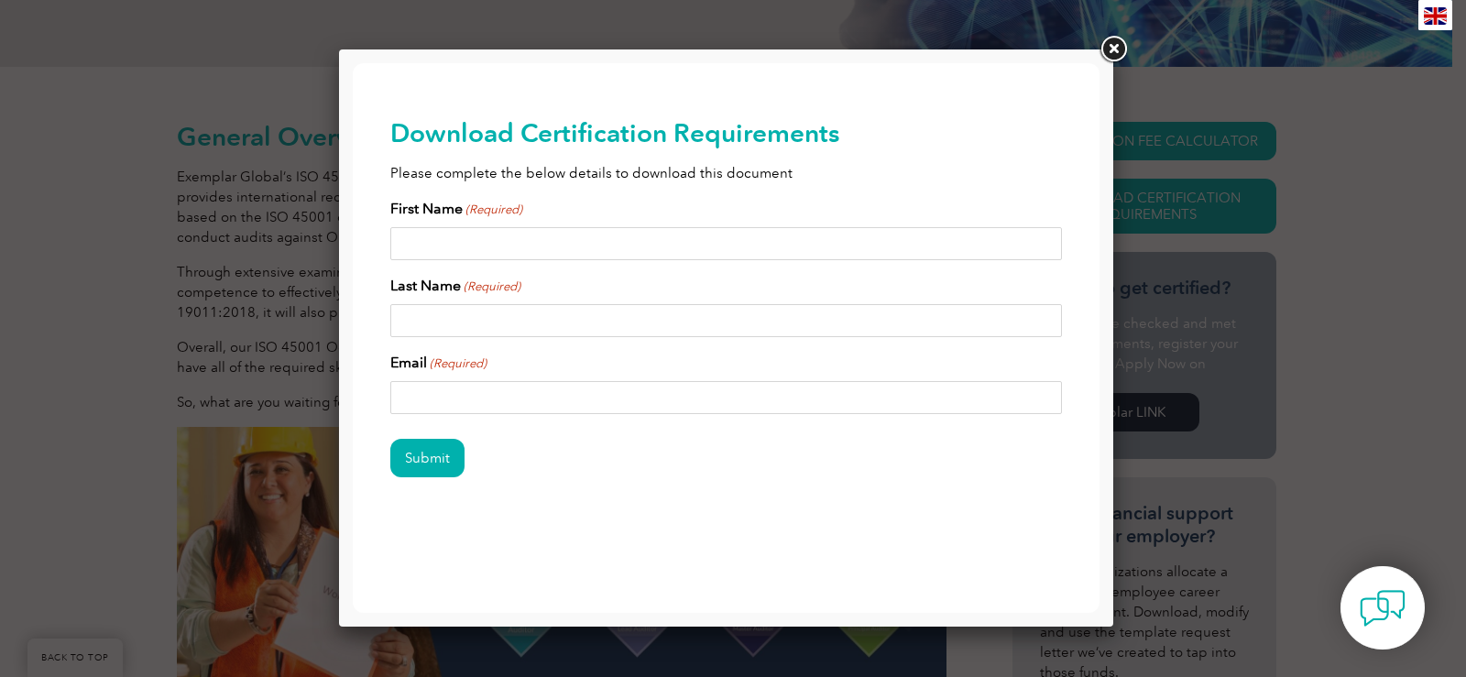
click at [527, 254] on input "First Name (Required)" at bounding box center [726, 243] width 673 height 33
type input "Bakht"
type input "Shad"
type input "[EMAIL_ADDRESS][DOMAIN_NAME]"
click at [452, 448] on input "Submit" at bounding box center [427, 458] width 74 height 38
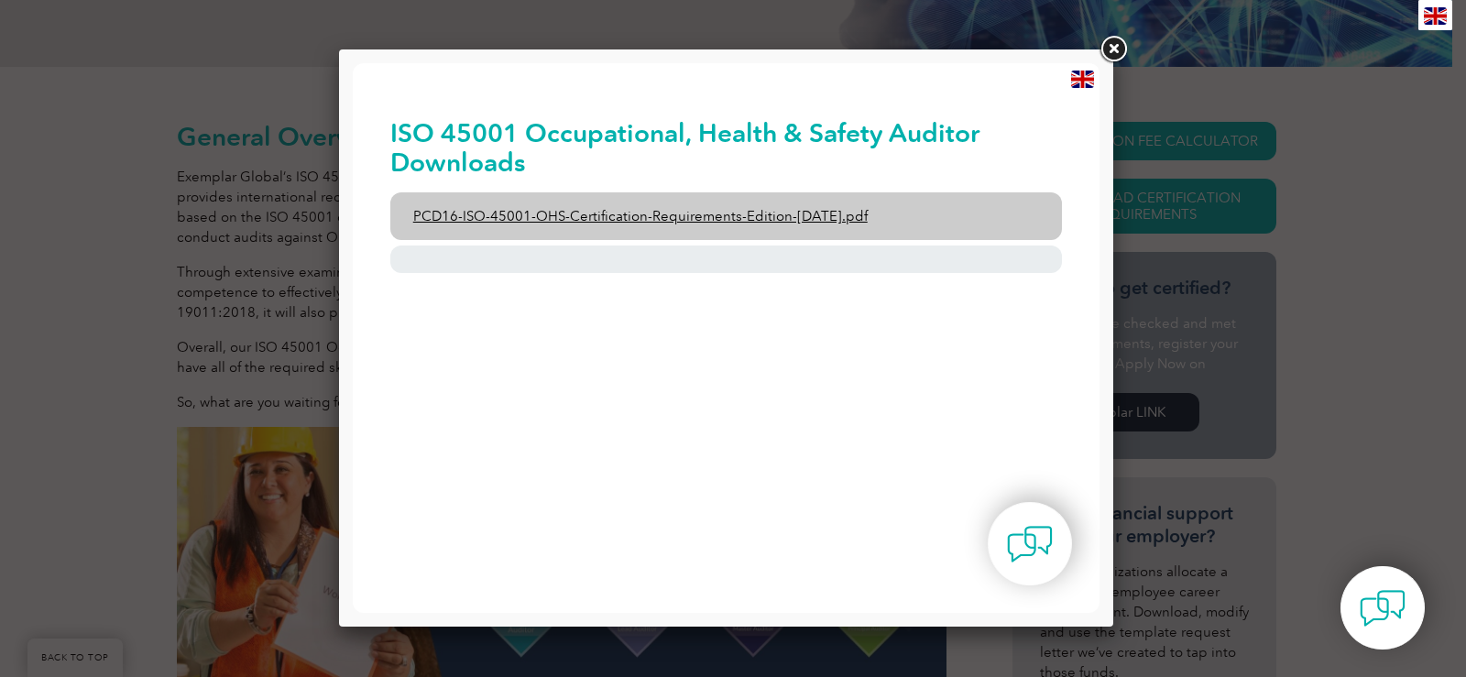
click at [848, 207] on link "PCD16-ISO-45001-OHS-Certification-Requirements-Edition-[DATE].pdf" at bounding box center [726, 216] width 673 height 48
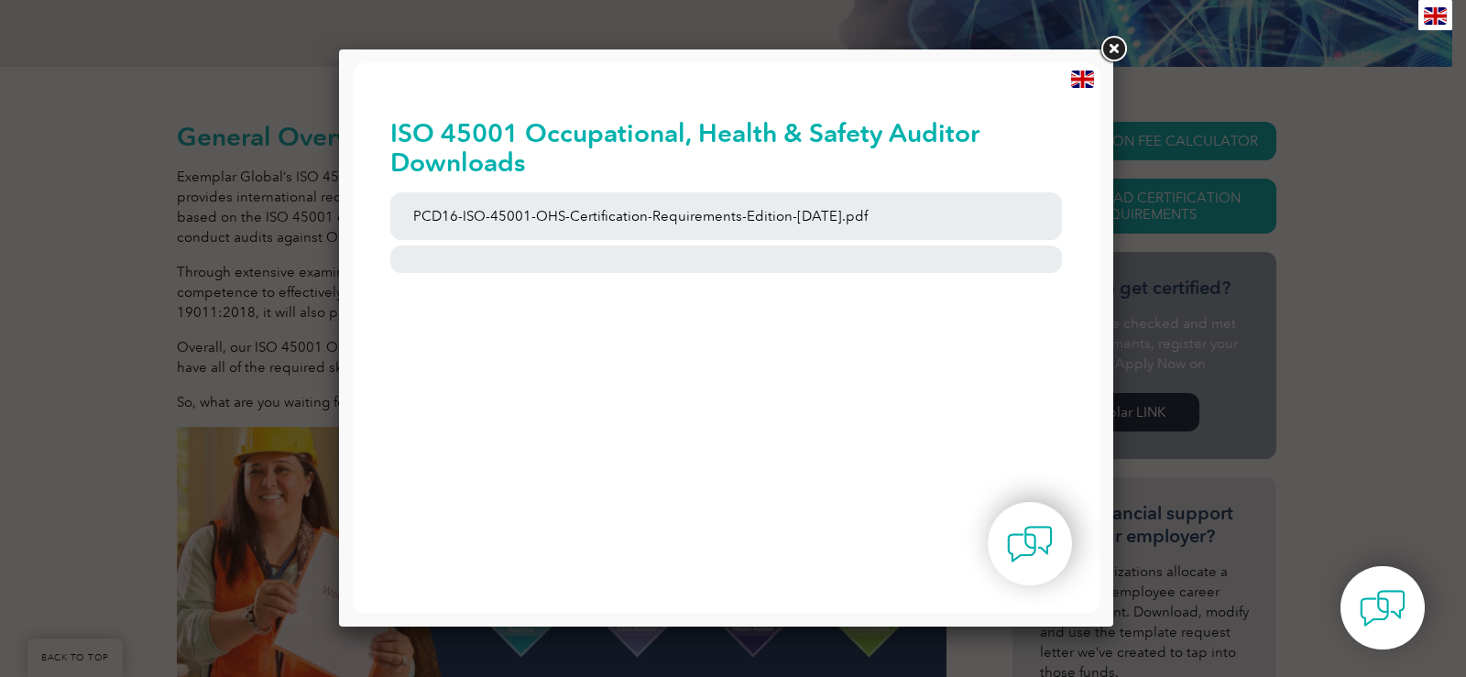
click at [1112, 49] on link at bounding box center [1113, 49] width 33 height 33
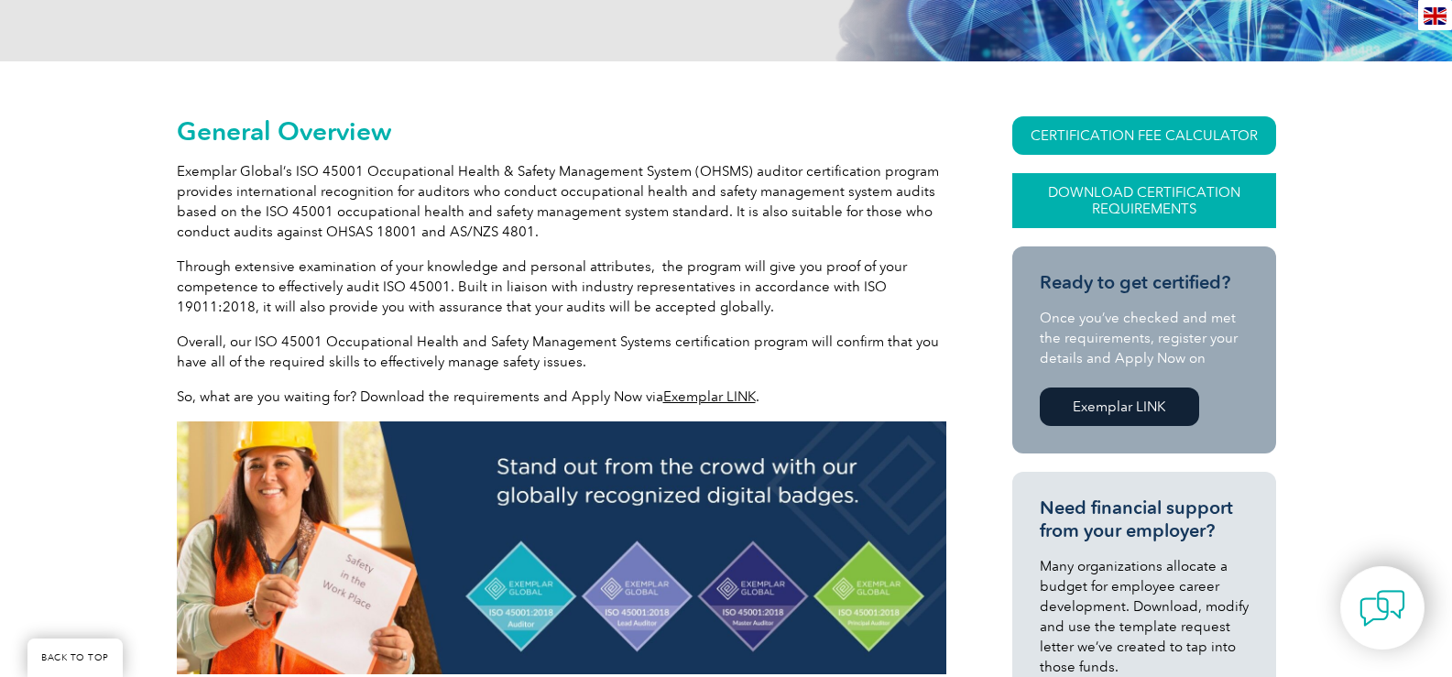
scroll to position [345, 0]
